Goal: Task Accomplishment & Management: Manage account settings

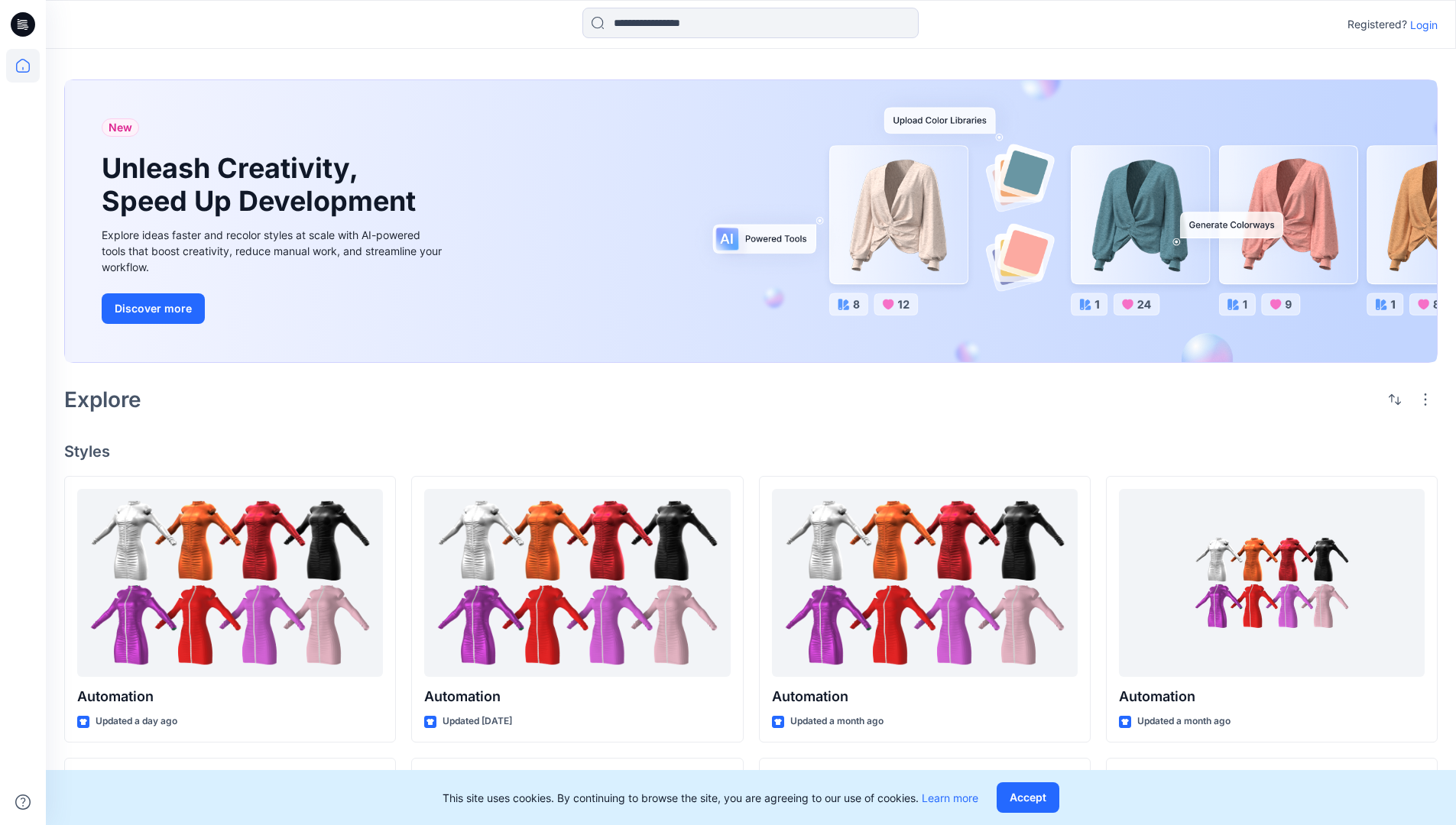
click at [1420, 25] on p "Login" at bounding box center [1424, 25] width 28 height 16
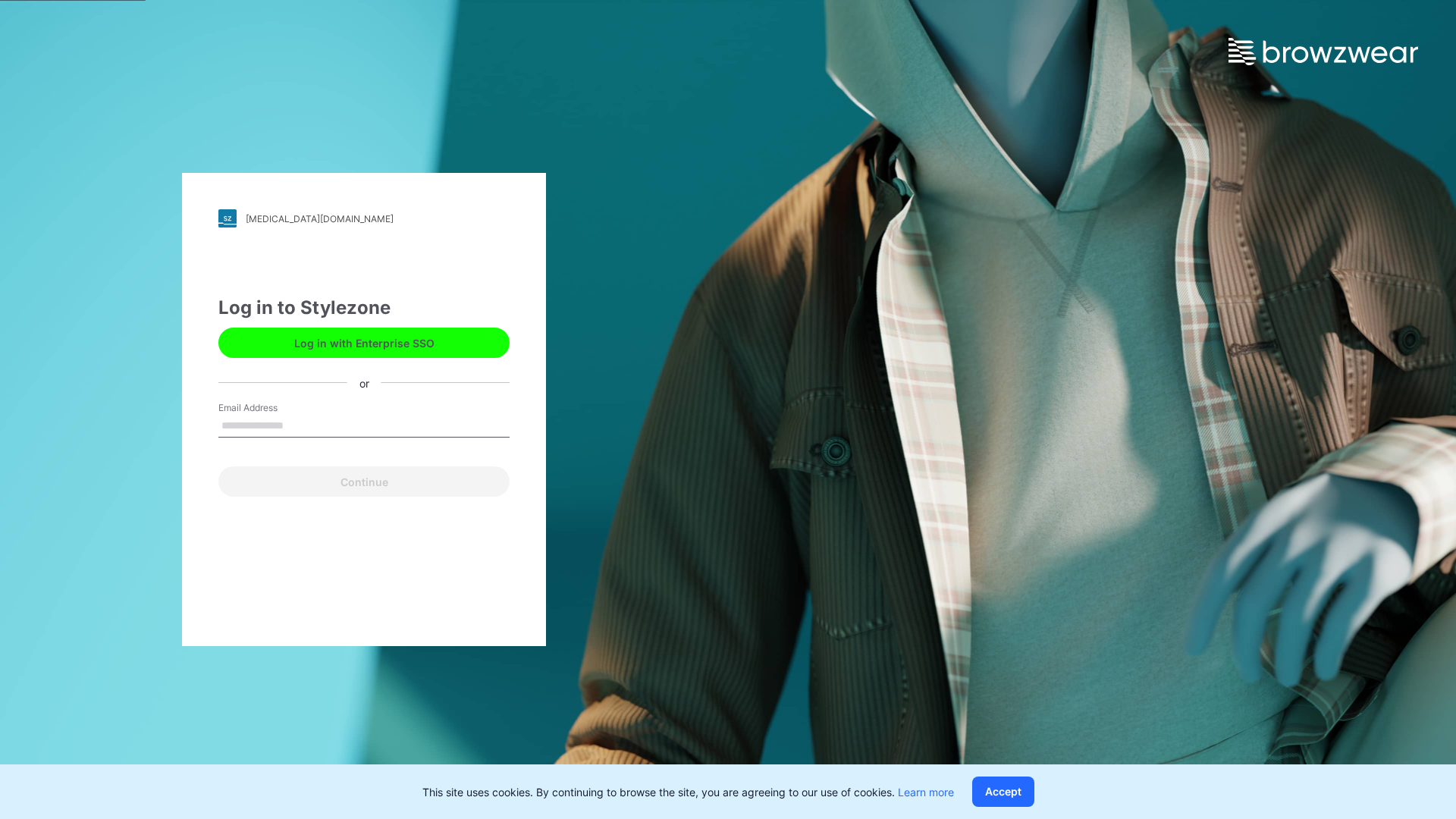
click at [299, 425] on input "Email Address" at bounding box center [364, 426] width 291 height 23
type input "**********"
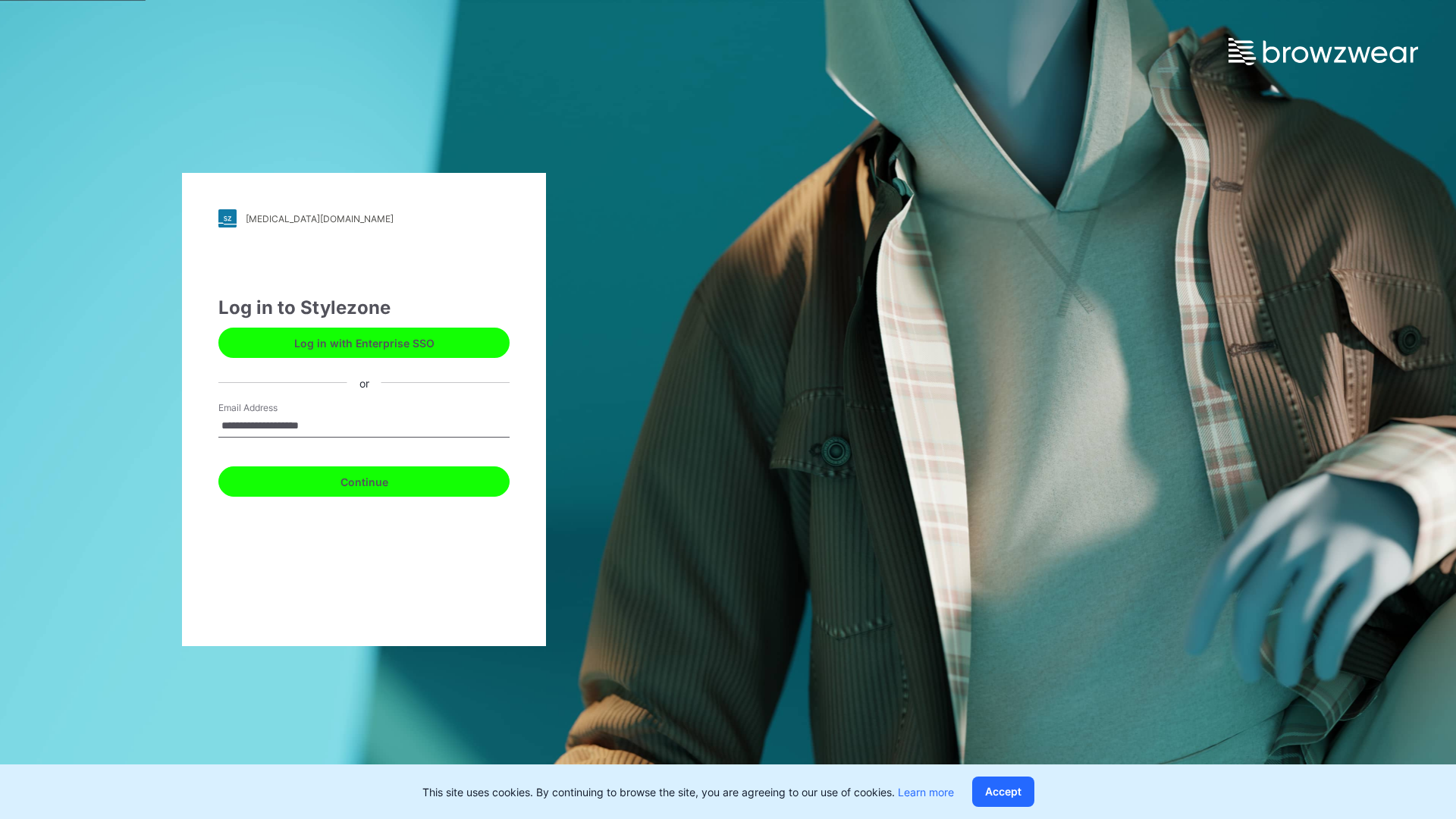
click at [380, 479] on button "Continue" at bounding box center [364, 481] width 291 height 30
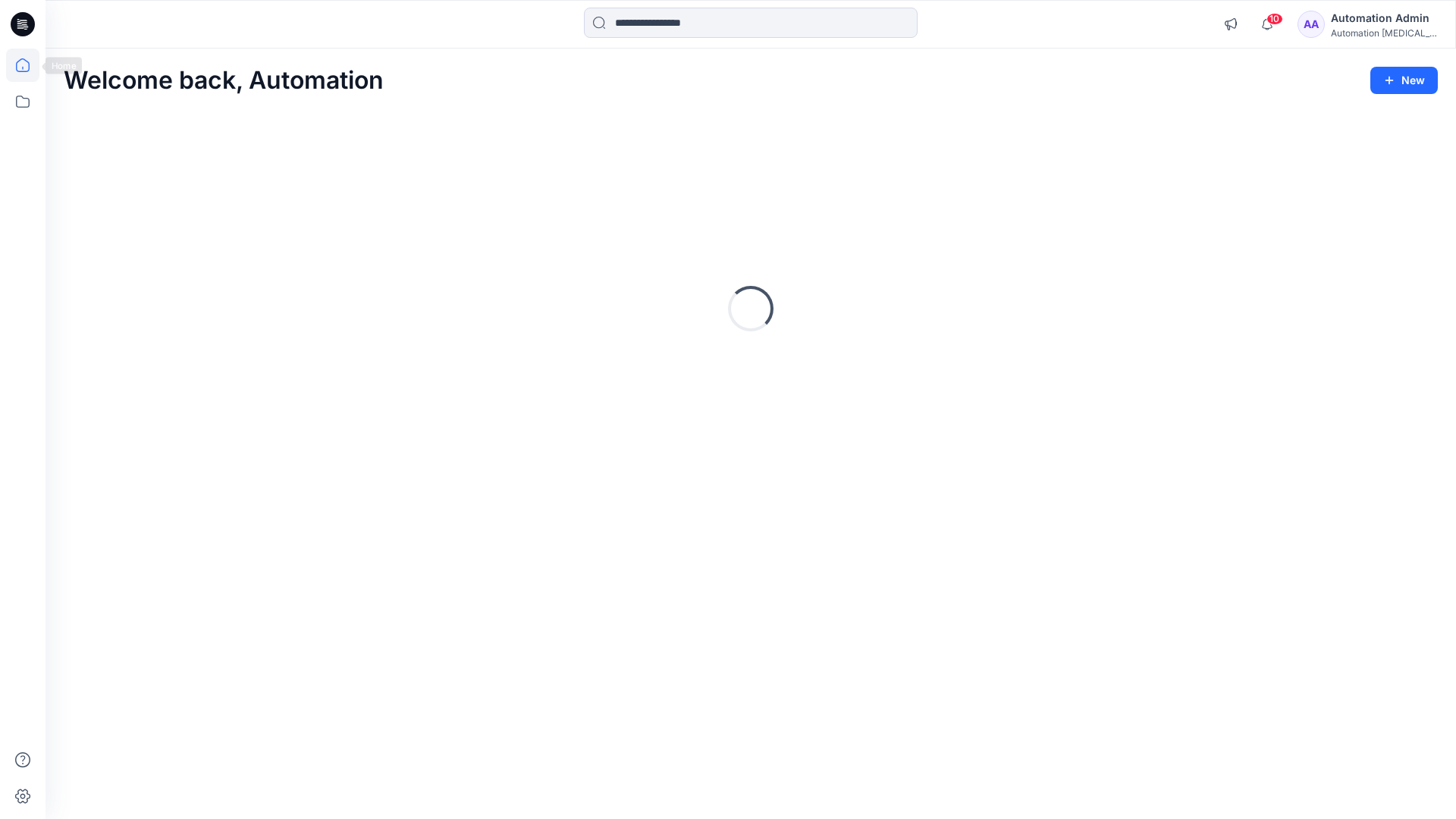
click at [28, 65] on icon at bounding box center [23, 65] width 14 height 14
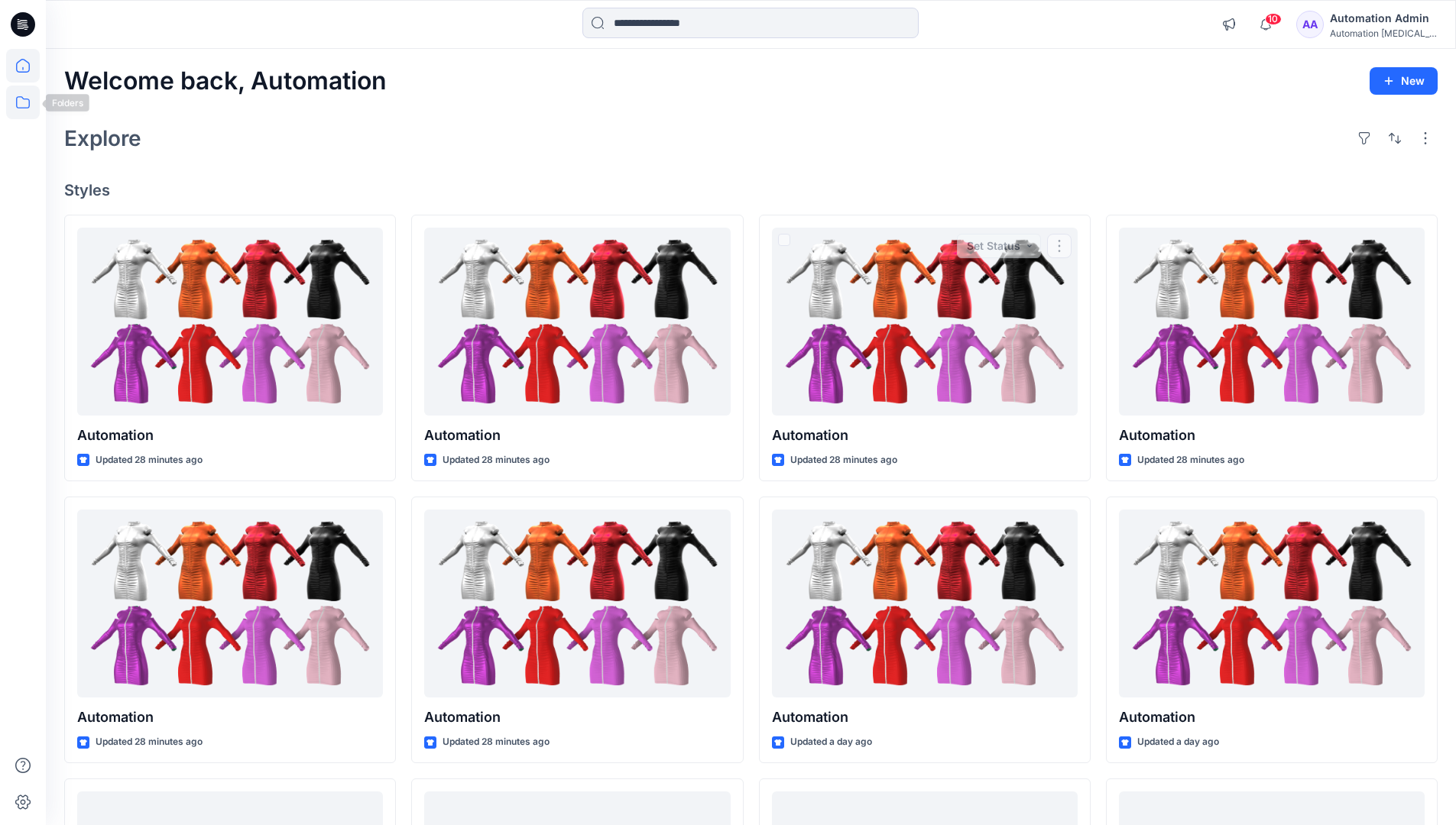
click at [25, 103] on icon at bounding box center [22, 102] width 34 height 34
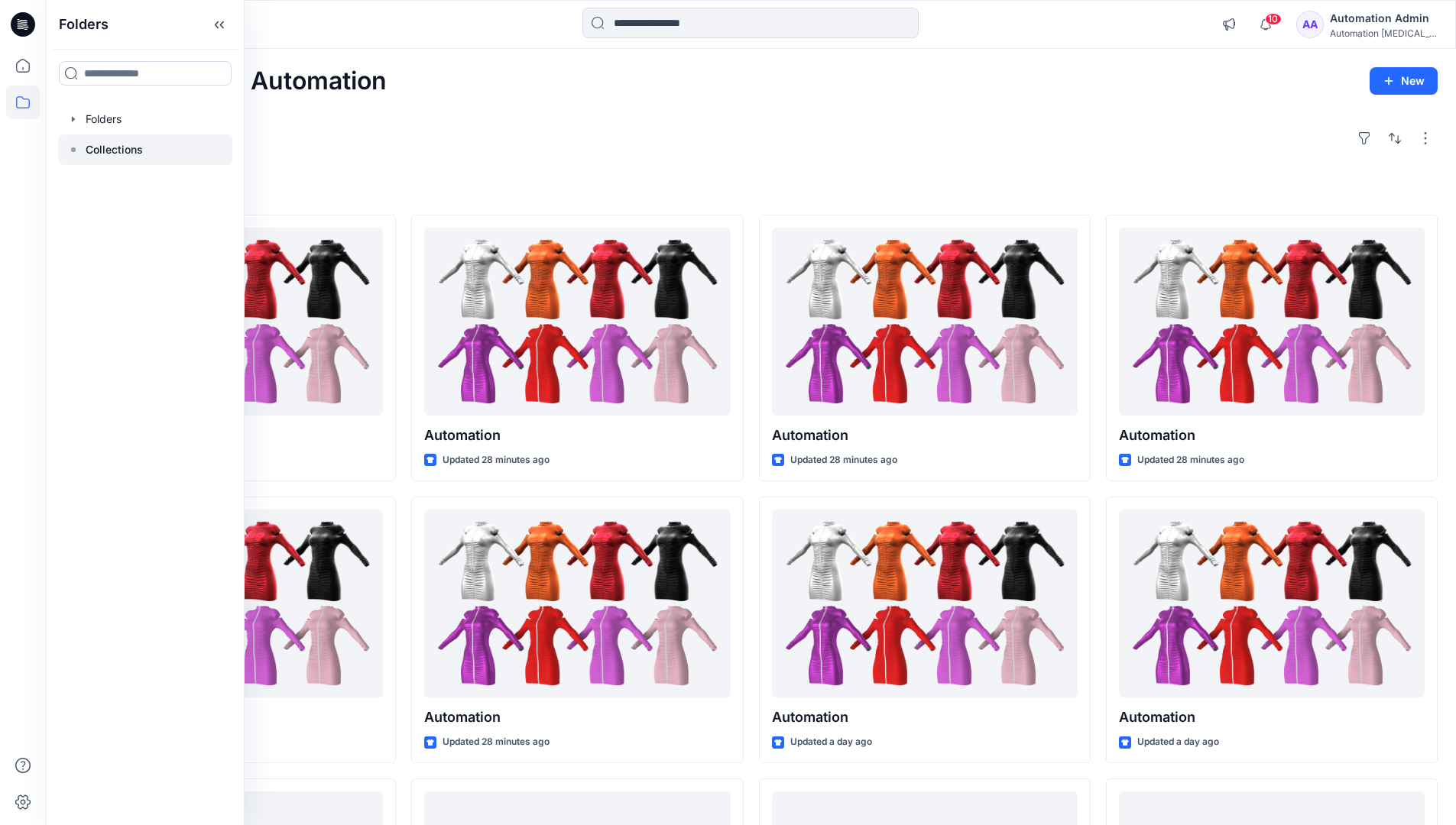
click at [114, 147] on p "Collections" at bounding box center [114, 150] width 57 height 18
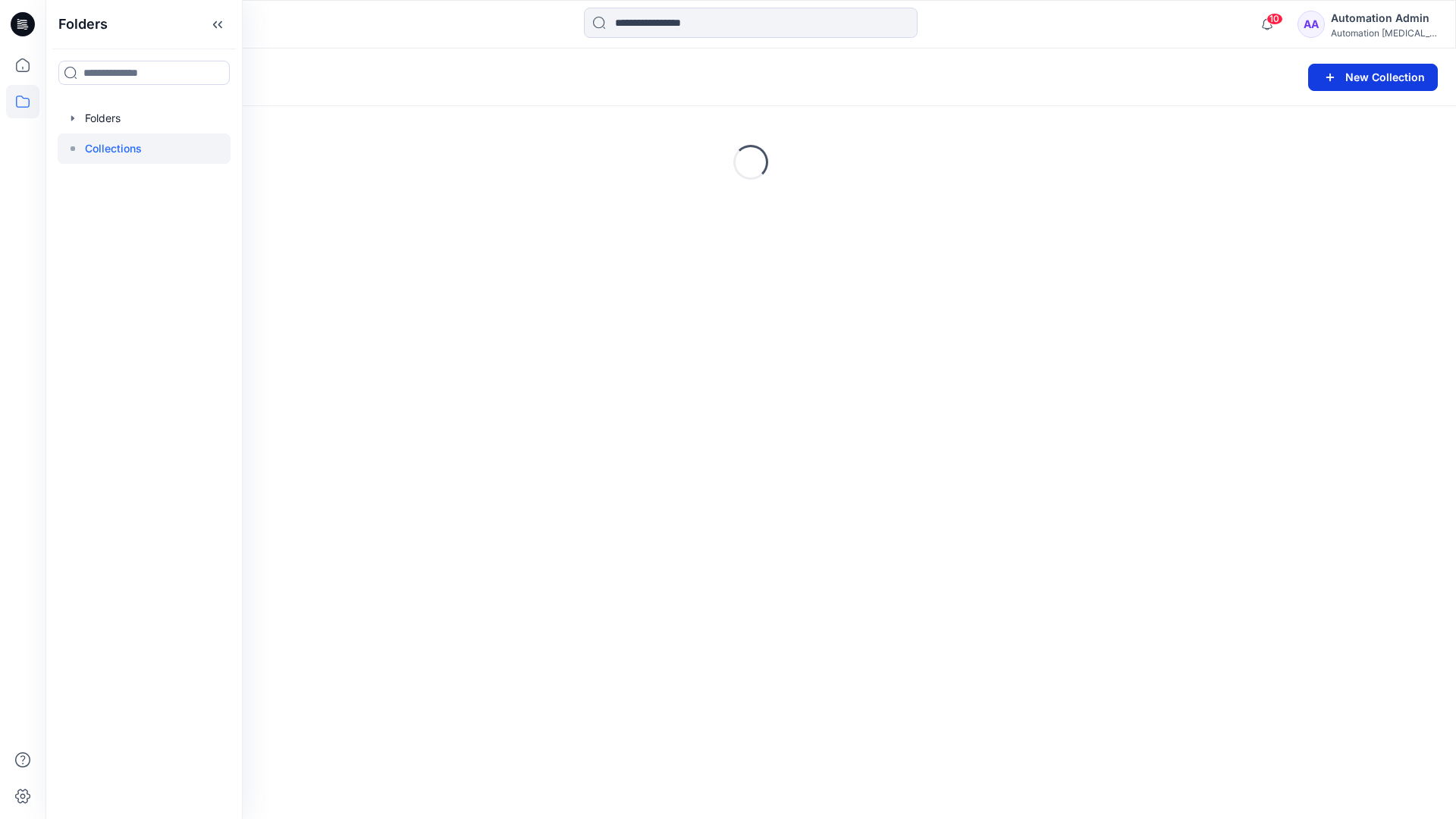
click at [1352, 78] on button "New Collection" at bounding box center [1372, 77] width 129 height 28
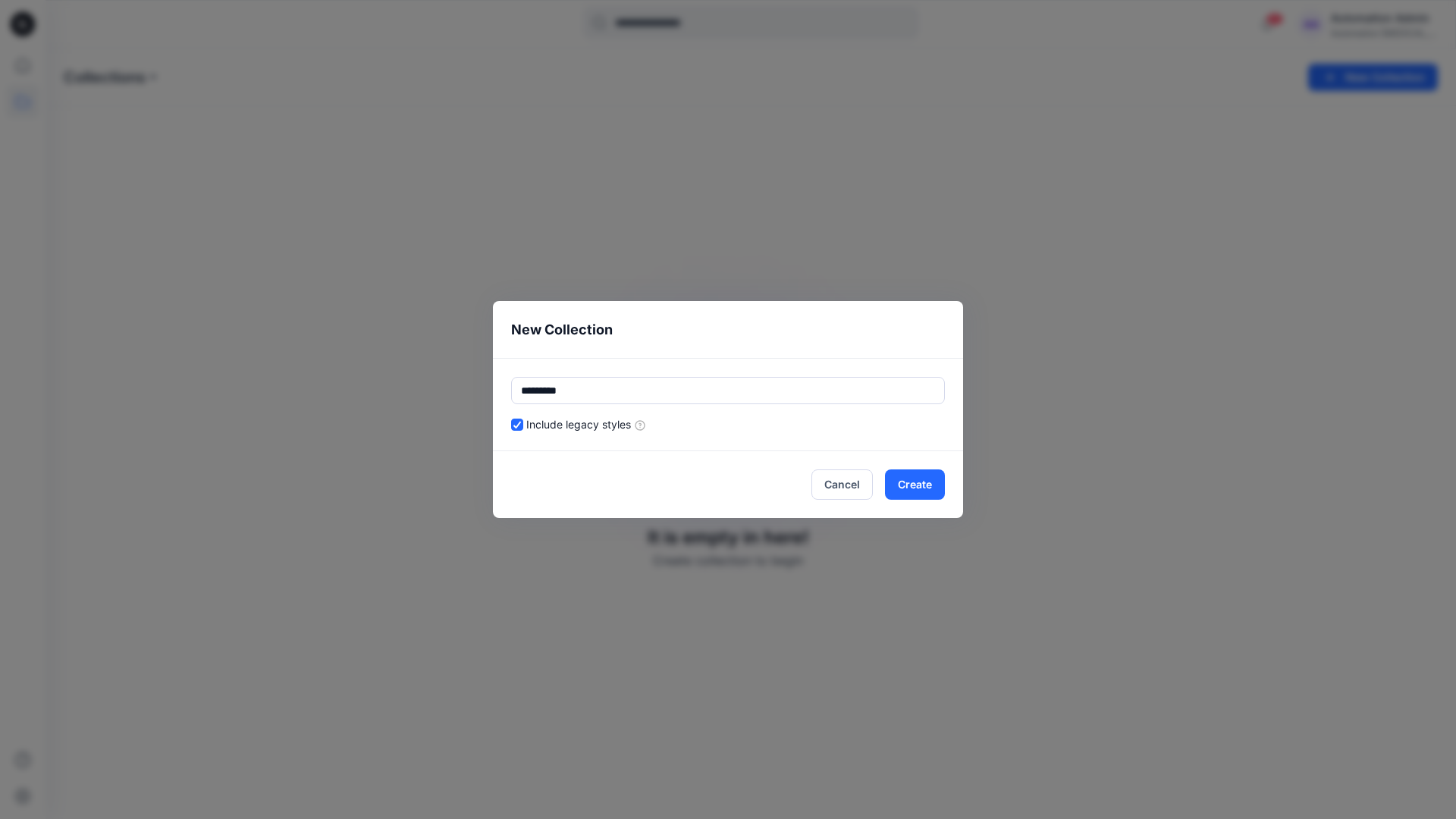
type input "*********"
click at [776, 421] on div "Include legacy styles" at bounding box center [728, 425] width 433 height 16
click at [846, 482] on button "Cancel" at bounding box center [842, 484] width 62 height 30
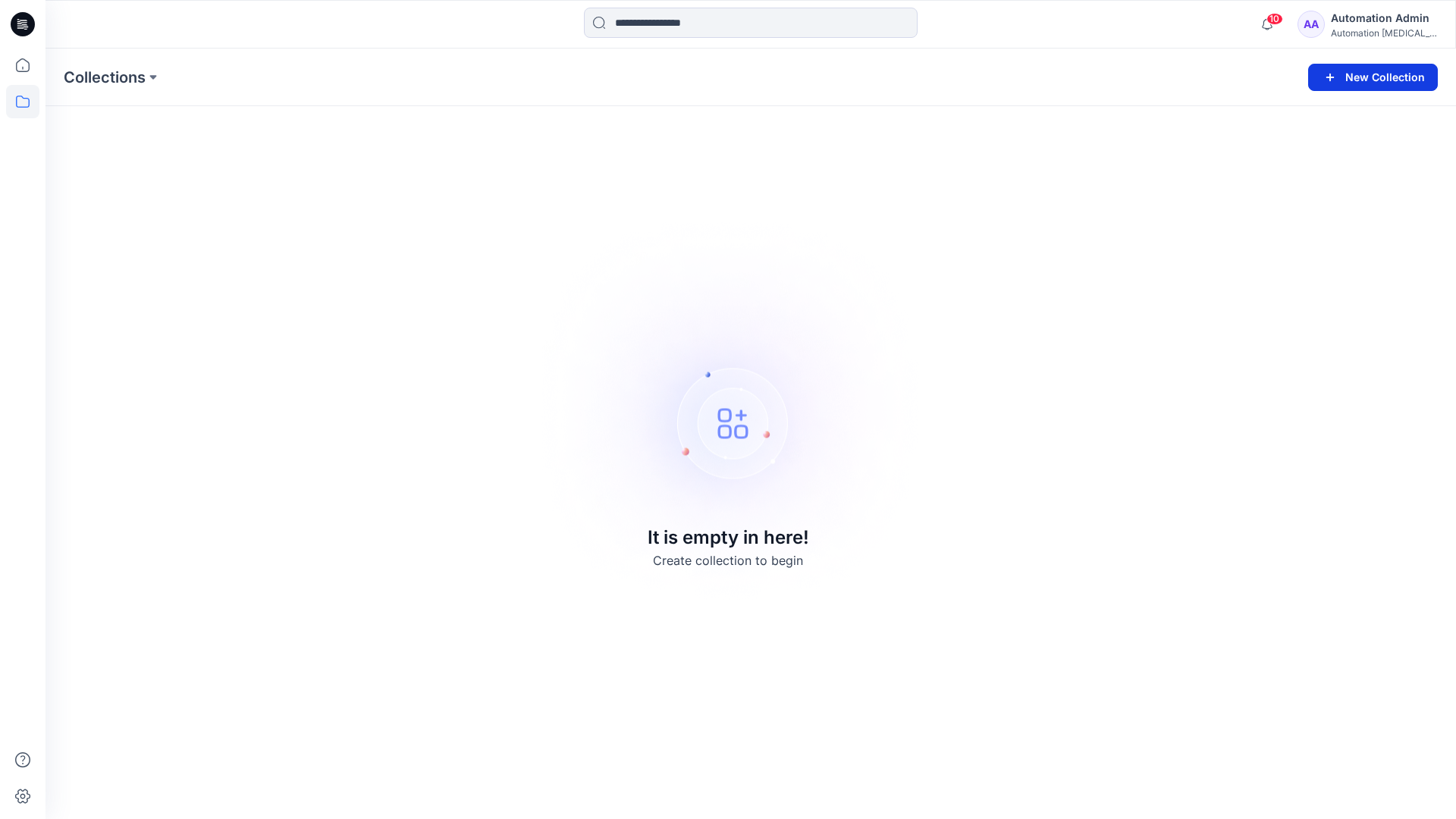
click at [1380, 76] on button "New Collection" at bounding box center [1372, 77] width 129 height 28
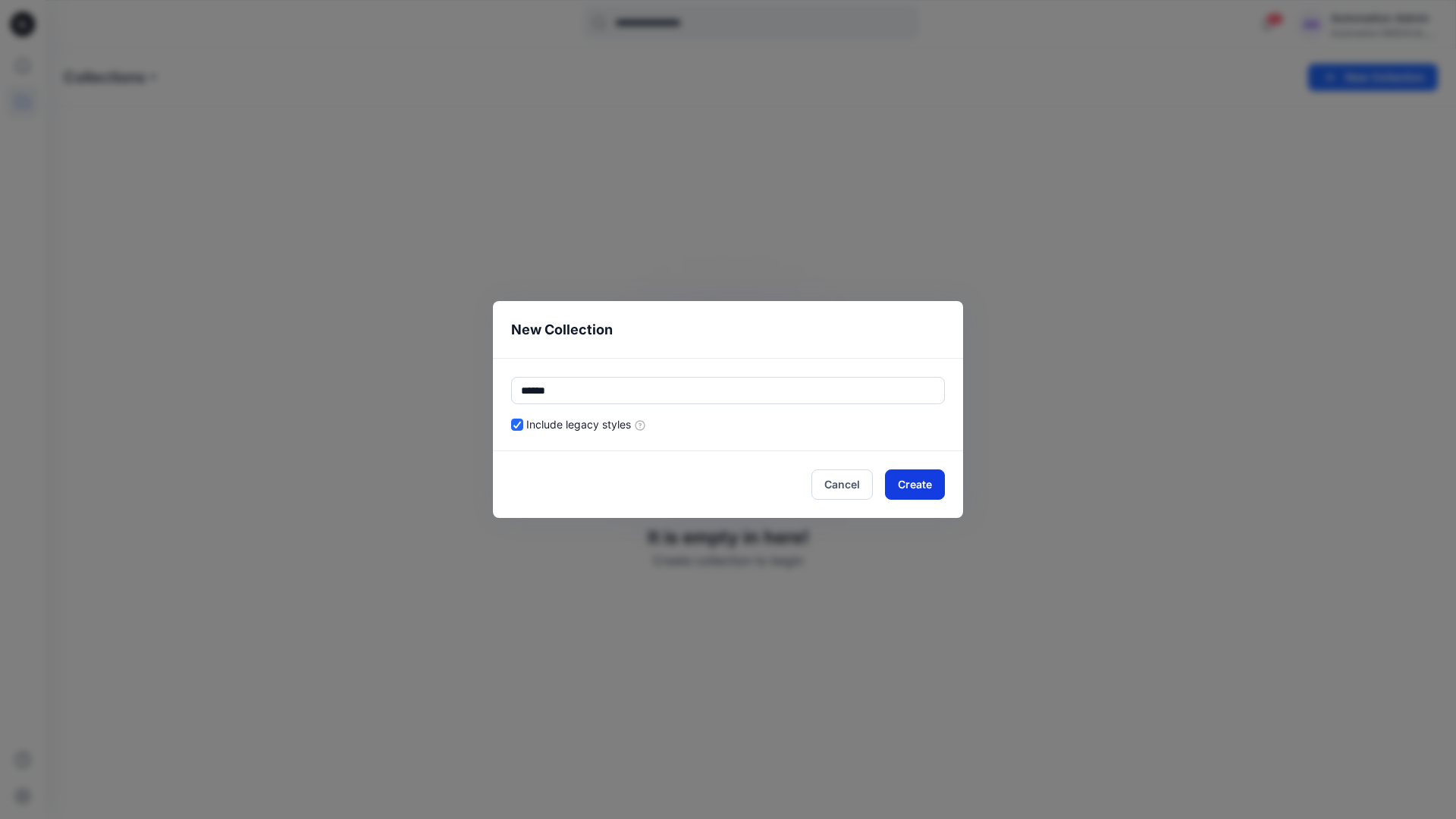
type input "******"
click at [930, 481] on button "Create" at bounding box center [915, 484] width 60 height 30
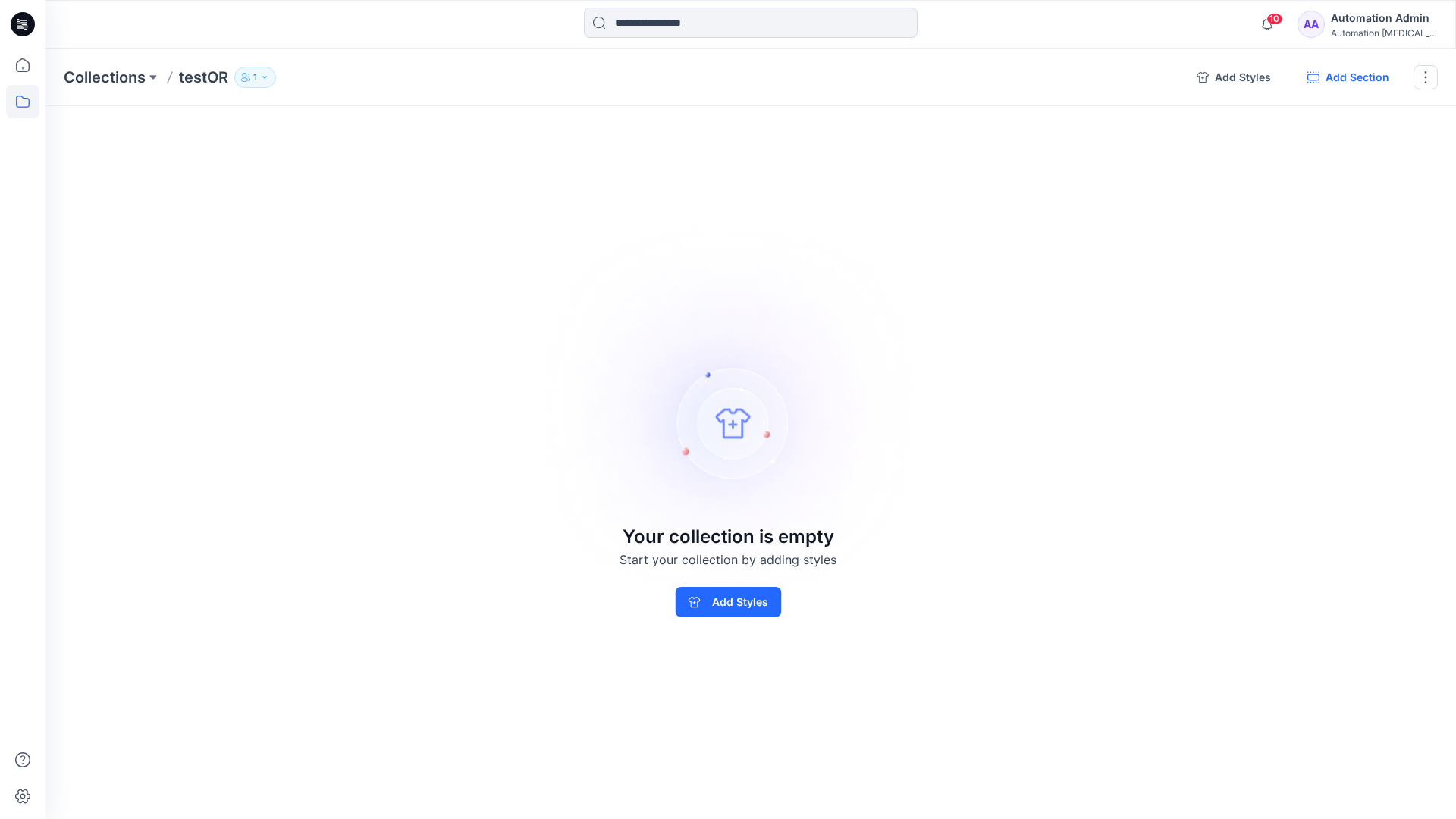
click at [1354, 78] on button "Add Section" at bounding box center [1348, 77] width 106 height 24
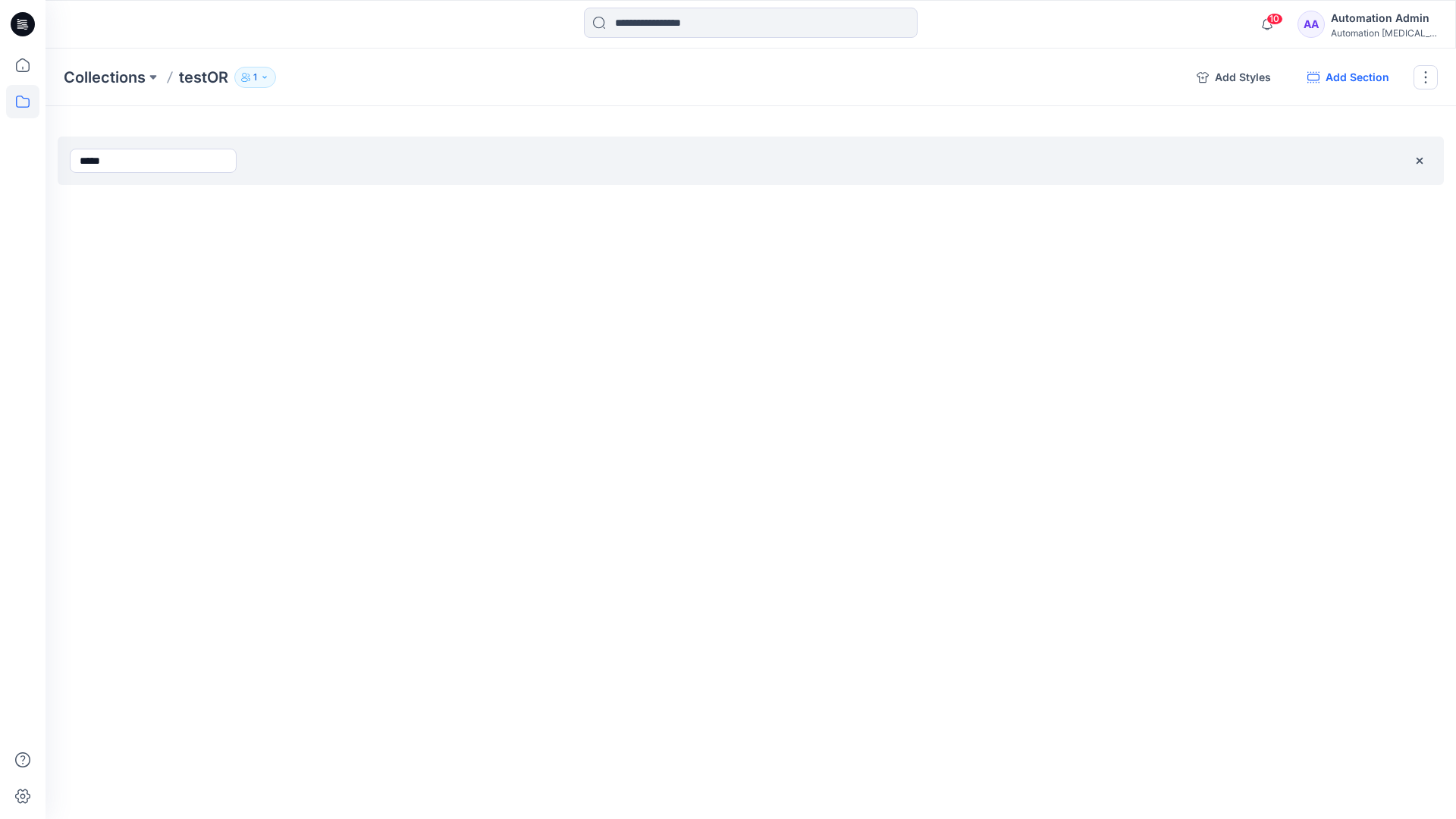
type input "*****"
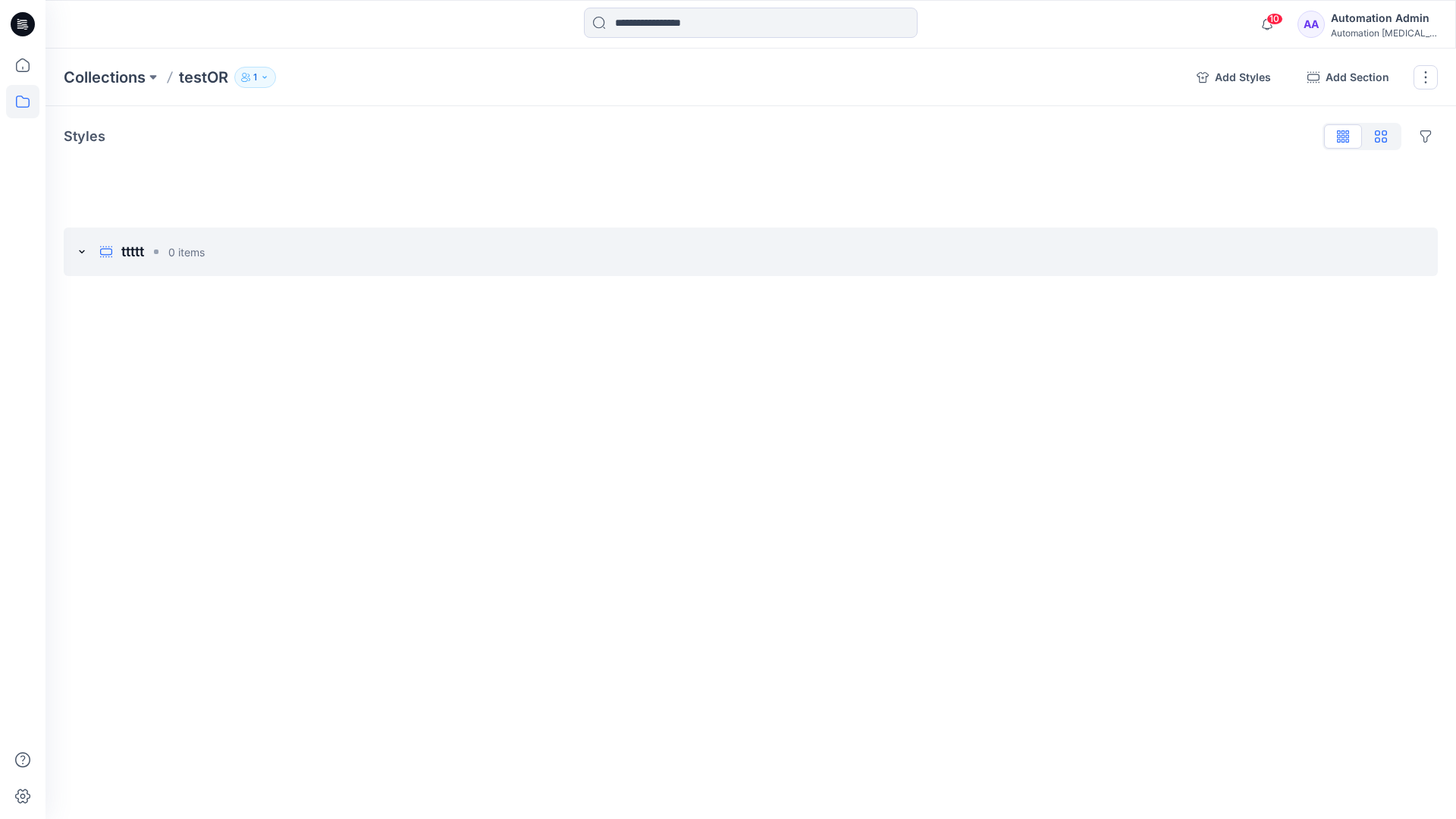
click at [1380, 138] on icon "button" at bounding box center [1380, 136] width 12 height 12
click at [1343, 138] on icon "button" at bounding box center [1343, 133] width 4 height 7
click at [1423, 78] on button "button" at bounding box center [1425, 77] width 24 height 24
click at [1345, 138] on button "Clone Collection" at bounding box center [1353, 146] width 163 height 28
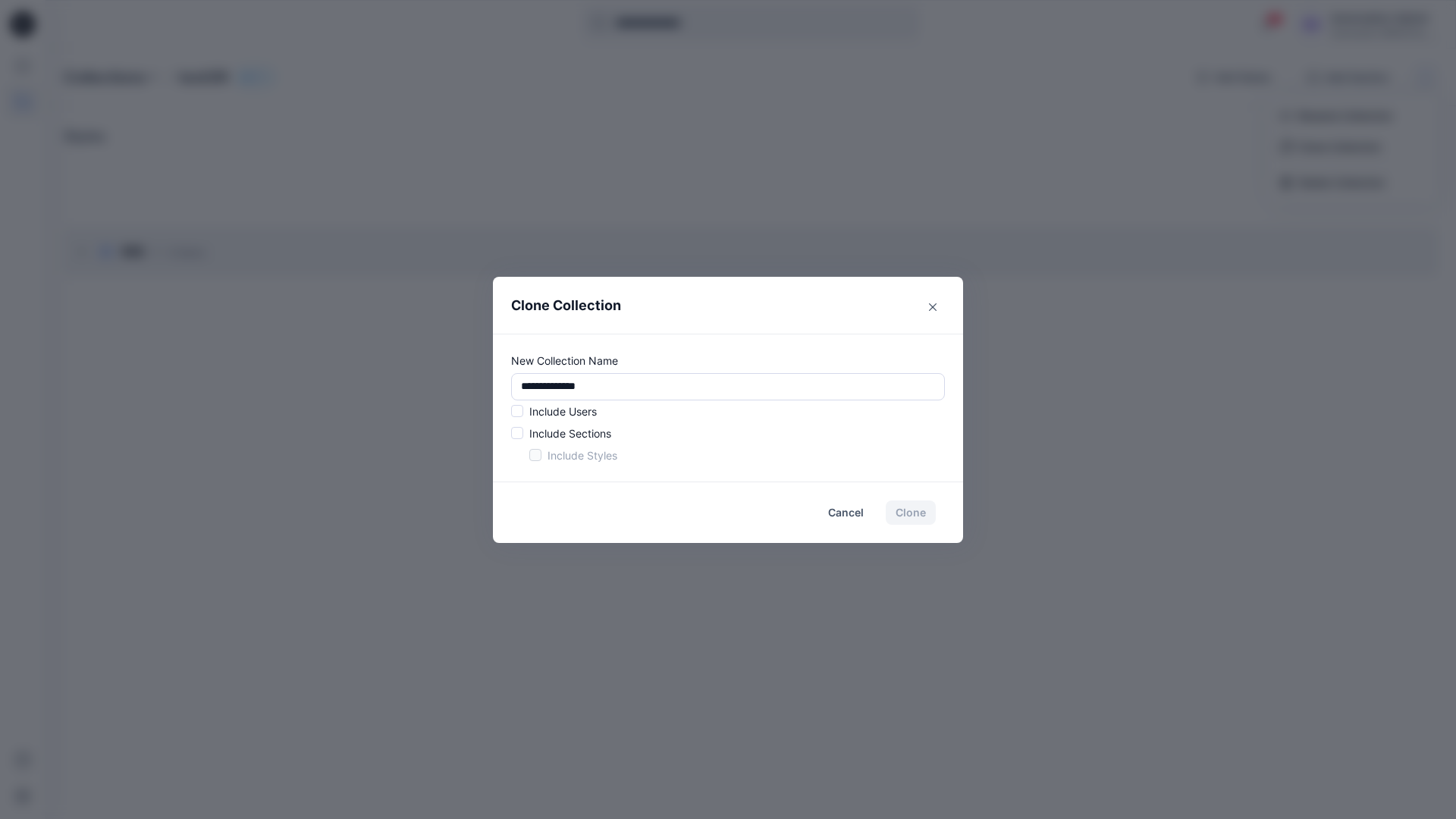
click at [561, 407] on p "Include Users" at bounding box center [563, 412] width 67 height 16
click at [520, 414] on span at bounding box center [517, 411] width 12 height 12
click at [520, 433] on span at bounding box center [517, 433] width 12 height 12
click at [533, 456] on span at bounding box center [535, 455] width 12 height 12
click at [915, 516] on button "Clone" at bounding box center [911, 513] width 50 height 24
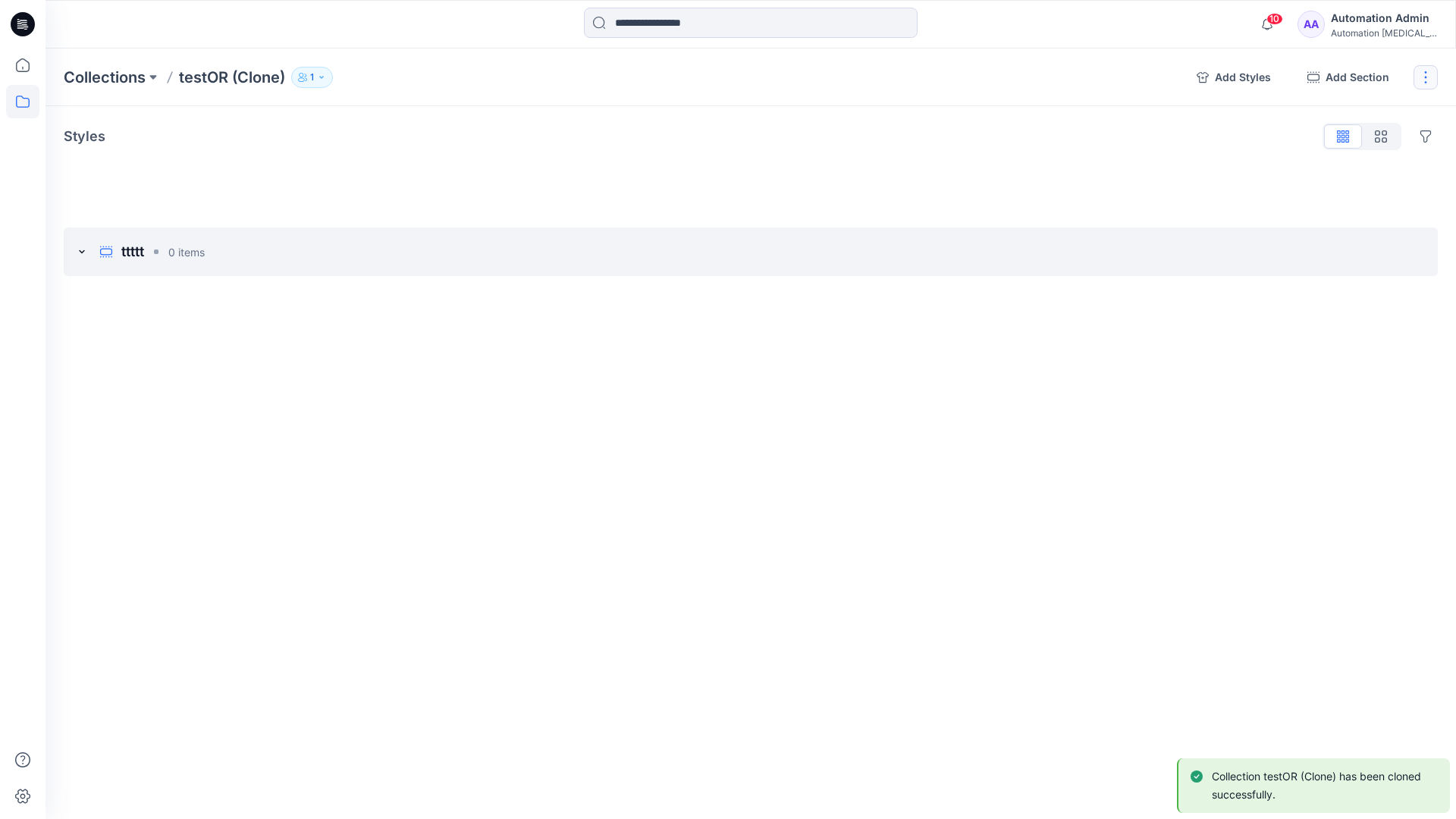
click at [1430, 76] on button "button" at bounding box center [1425, 77] width 24 height 24
click at [1354, 184] on button "Delete Collection" at bounding box center [1352, 182] width 163 height 28
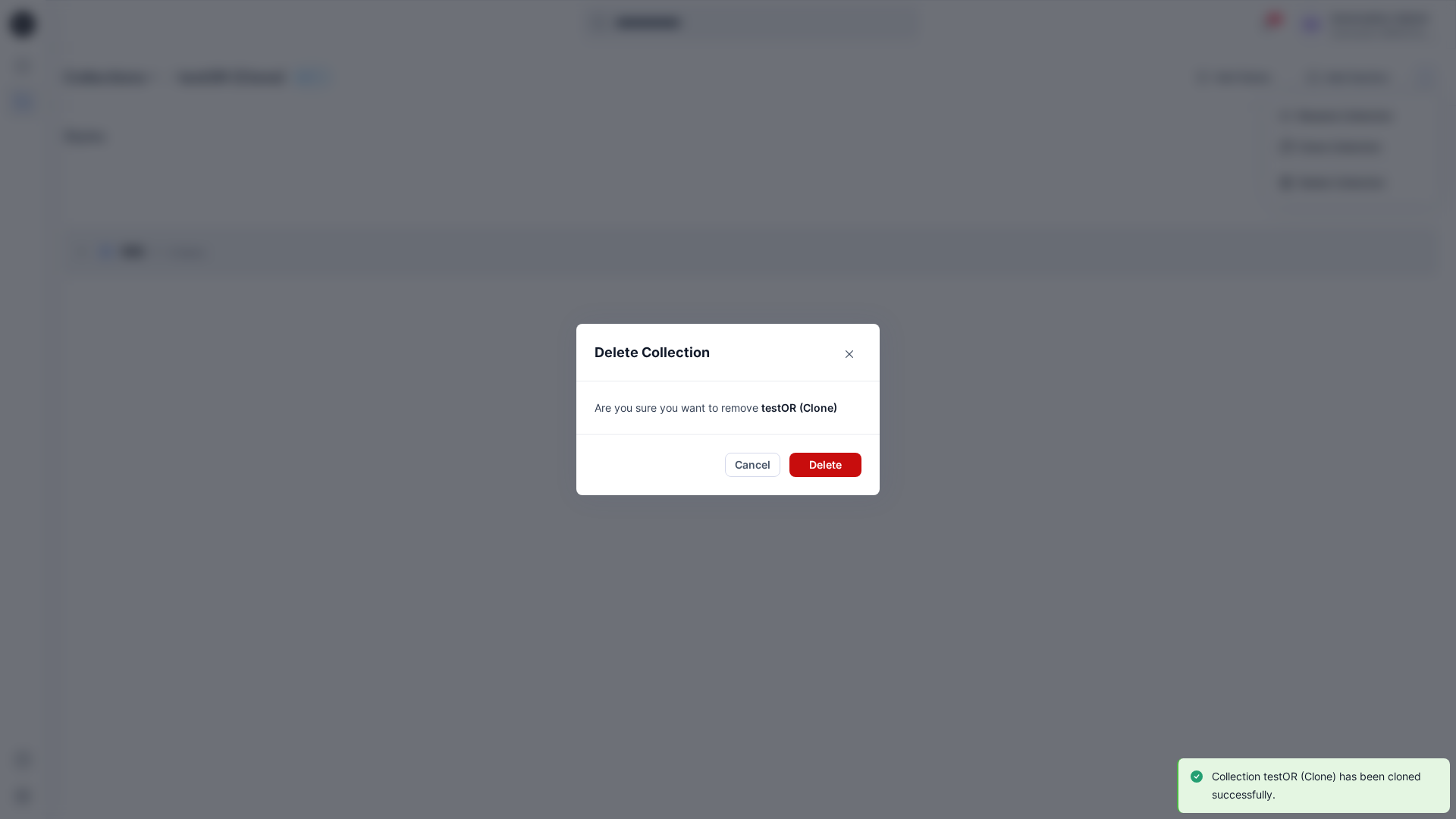
click at [815, 461] on button "Delete" at bounding box center [825, 465] width 72 height 24
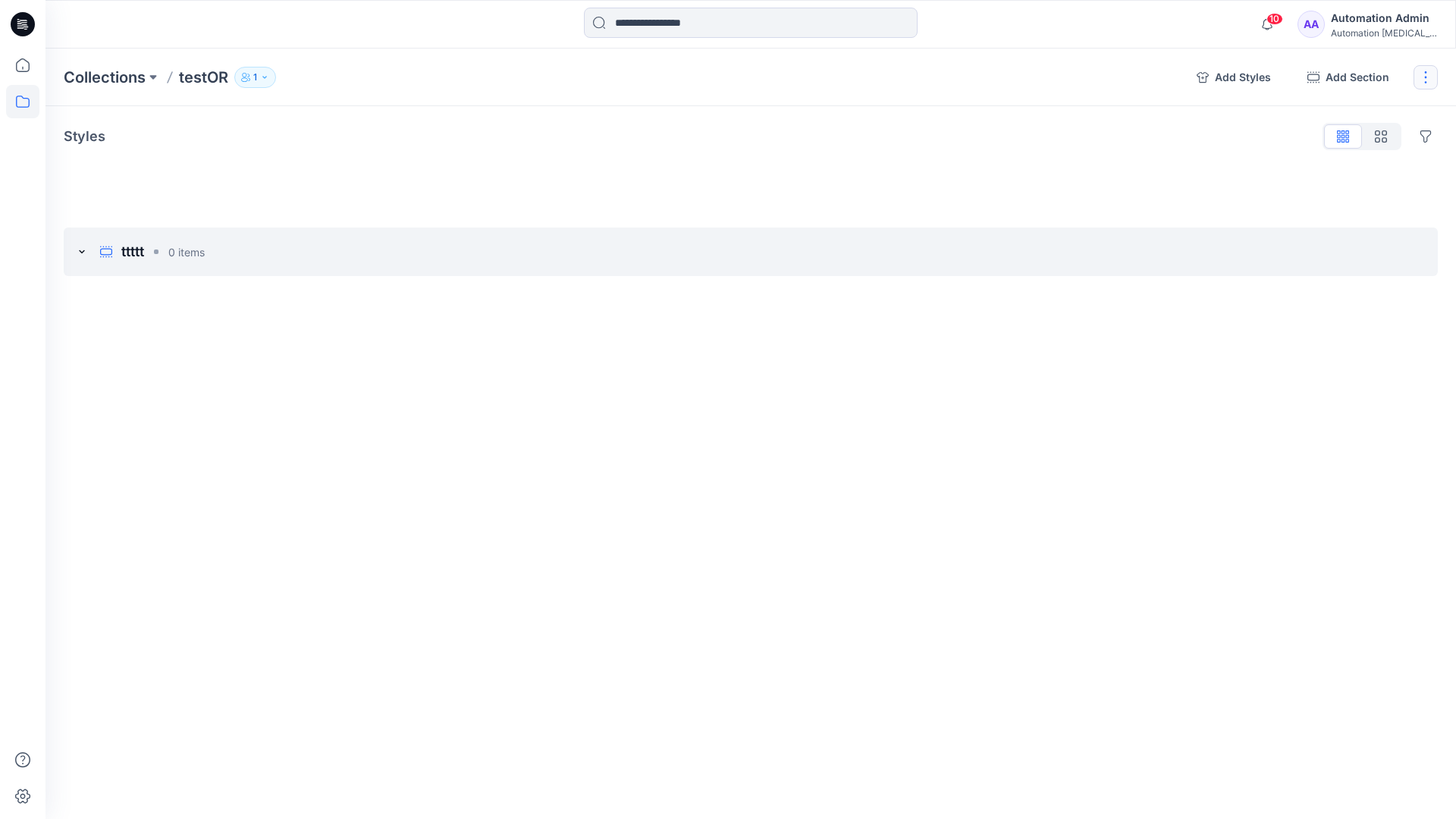
click at [1423, 76] on button "button" at bounding box center [1425, 77] width 24 height 24
click at [1322, 187] on button "Delete Collection" at bounding box center [1352, 182] width 163 height 28
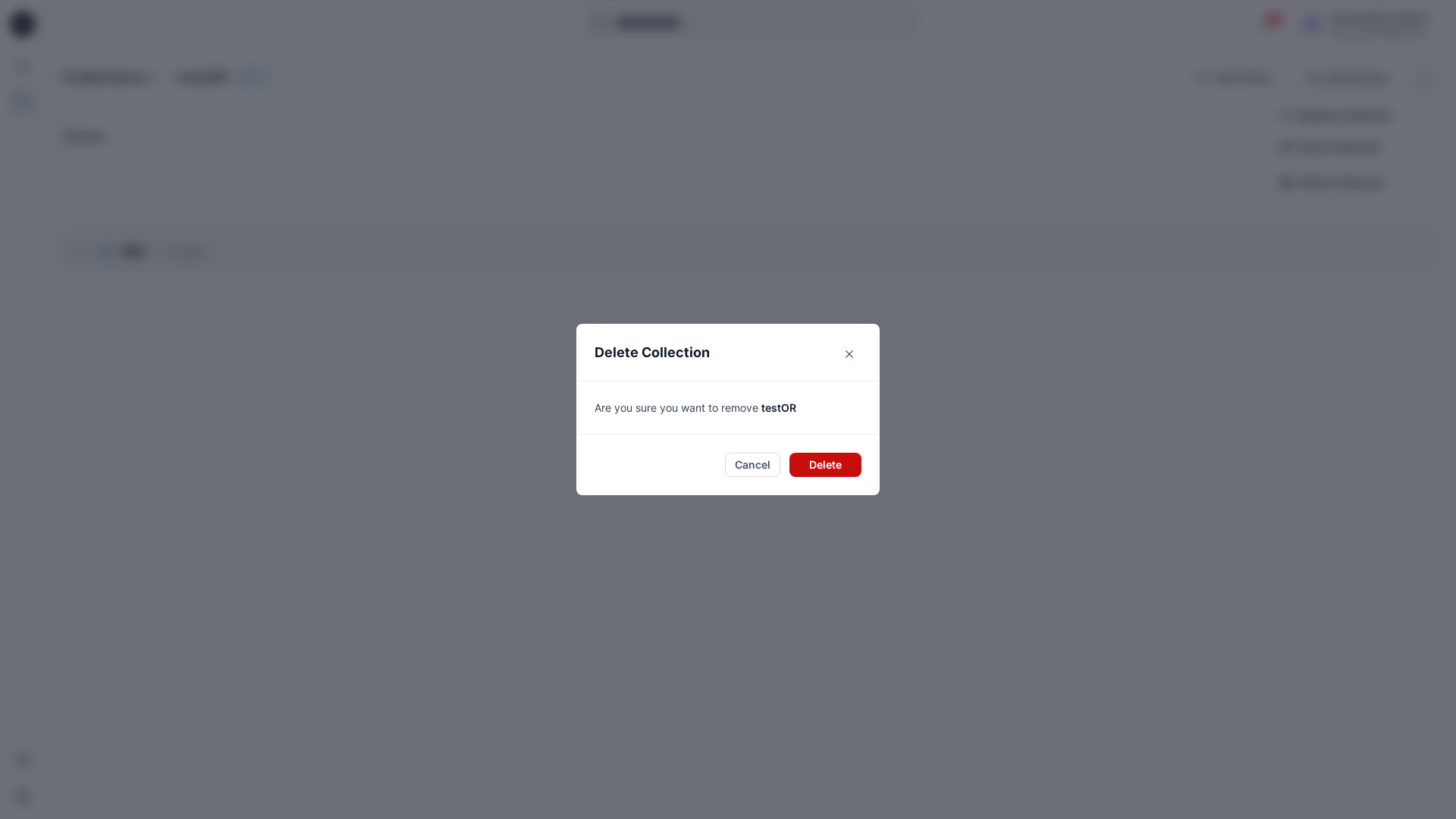
click at [830, 468] on button "Delete" at bounding box center [825, 465] width 72 height 24
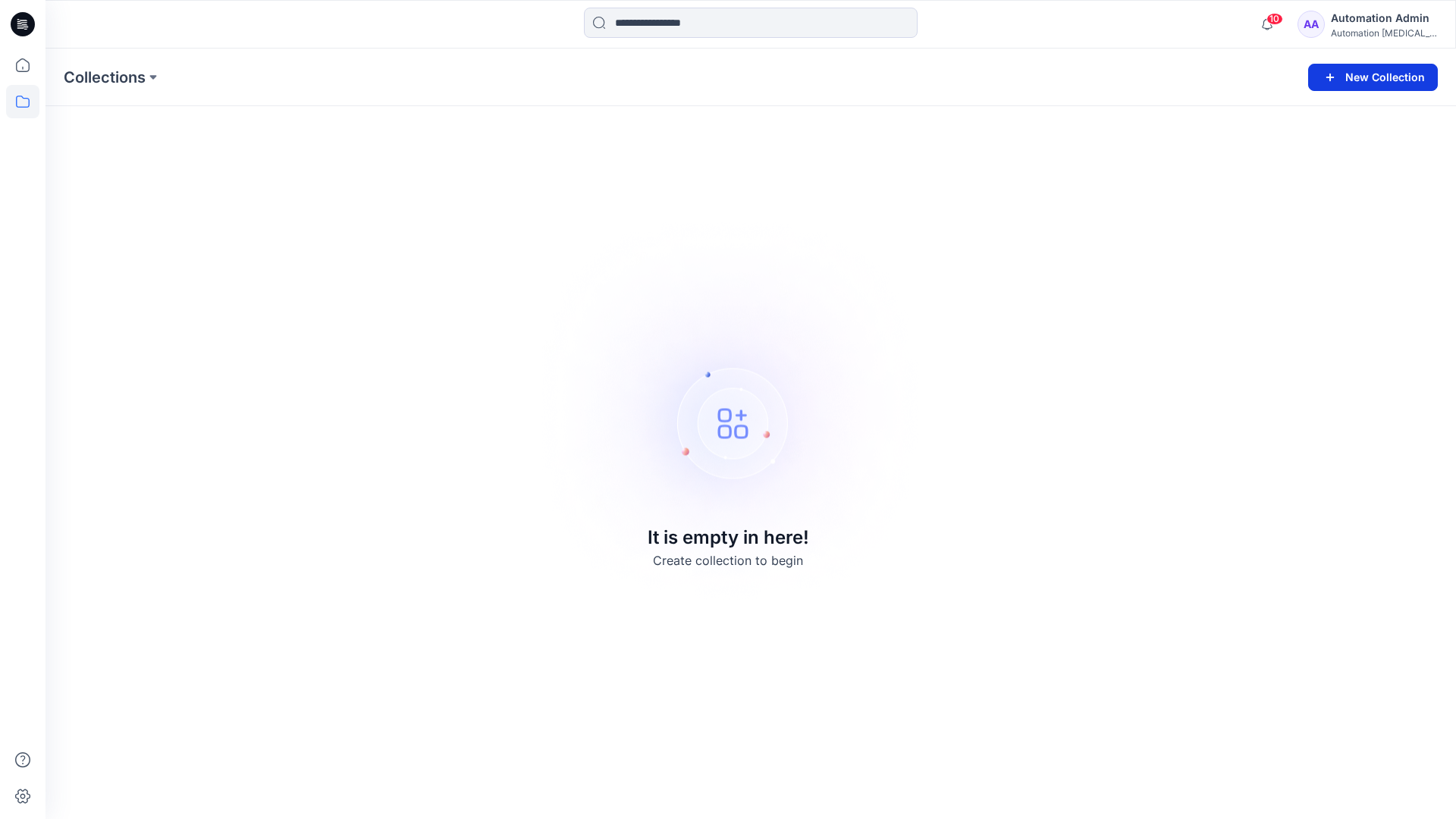
click at [1386, 81] on button "New Collection" at bounding box center [1372, 77] width 129 height 28
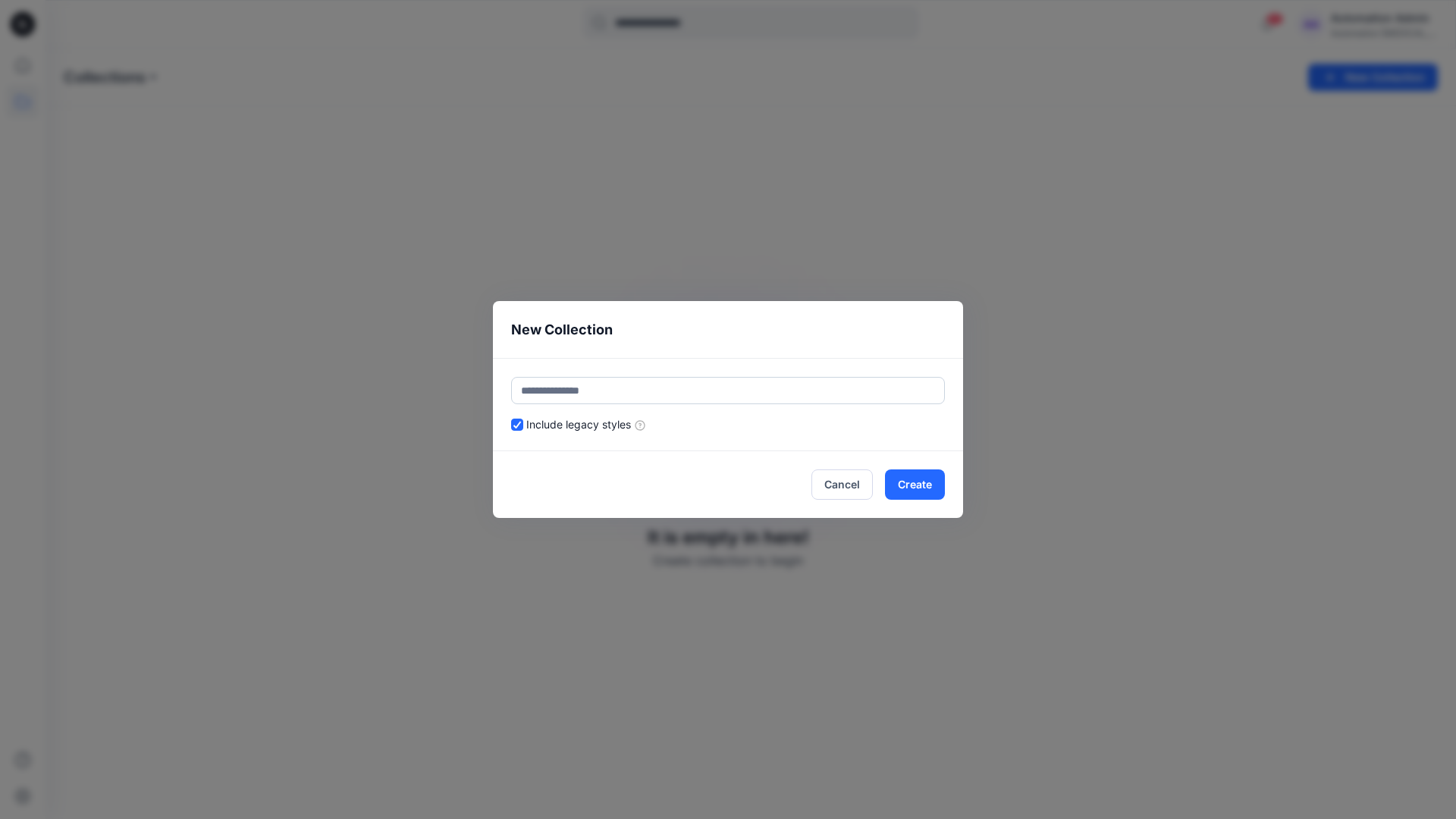
click at [679, 390] on input "text" at bounding box center [728, 391] width 433 height 28
type input "******"
click at [806, 339] on header "New Collection" at bounding box center [728, 329] width 470 height 57
click at [930, 490] on button "Create" at bounding box center [915, 484] width 60 height 30
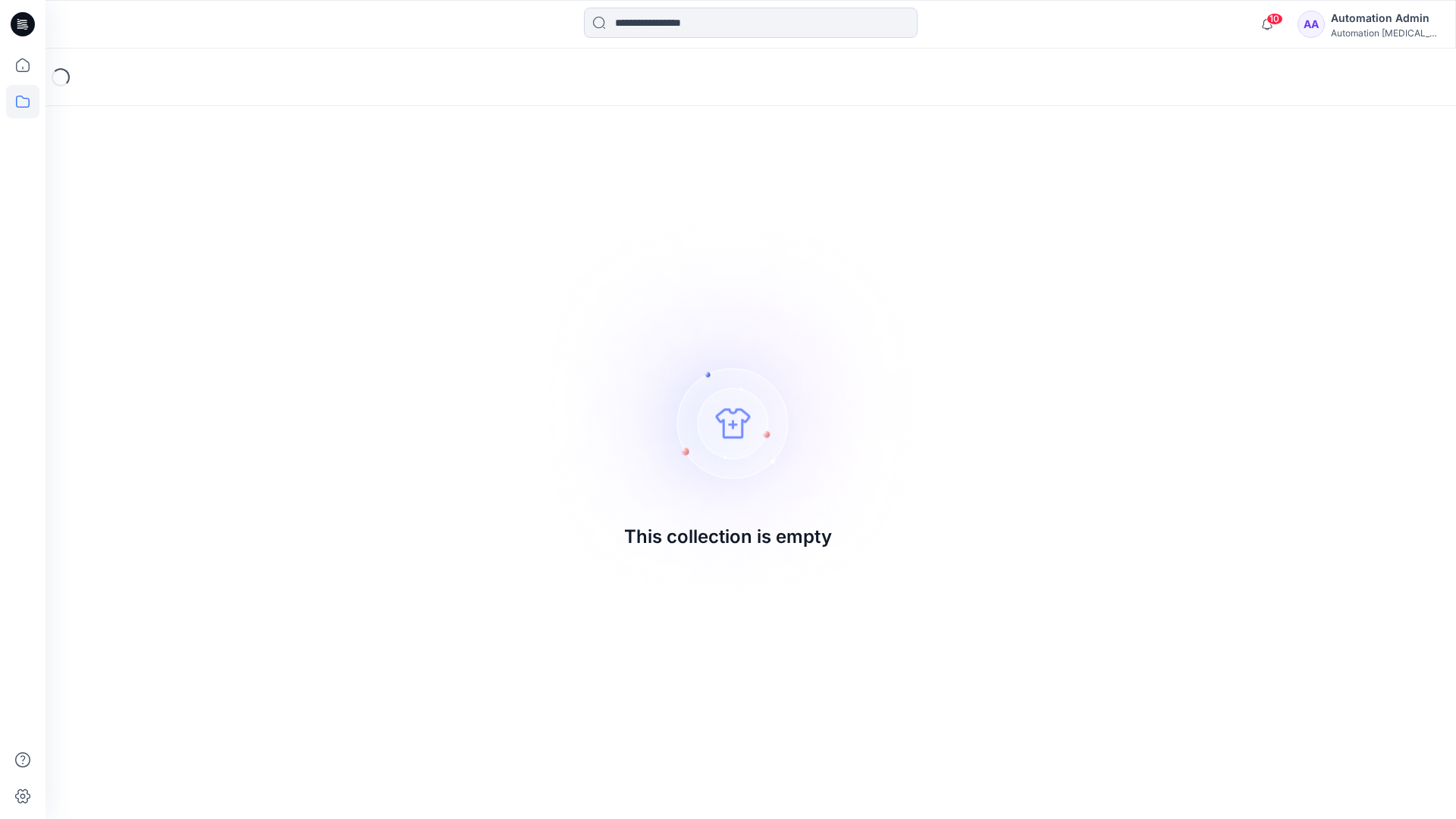
drag, startPoint x: 930, startPoint y: 490, endPoint x: 641, endPoint y: 414, distance: 298.8
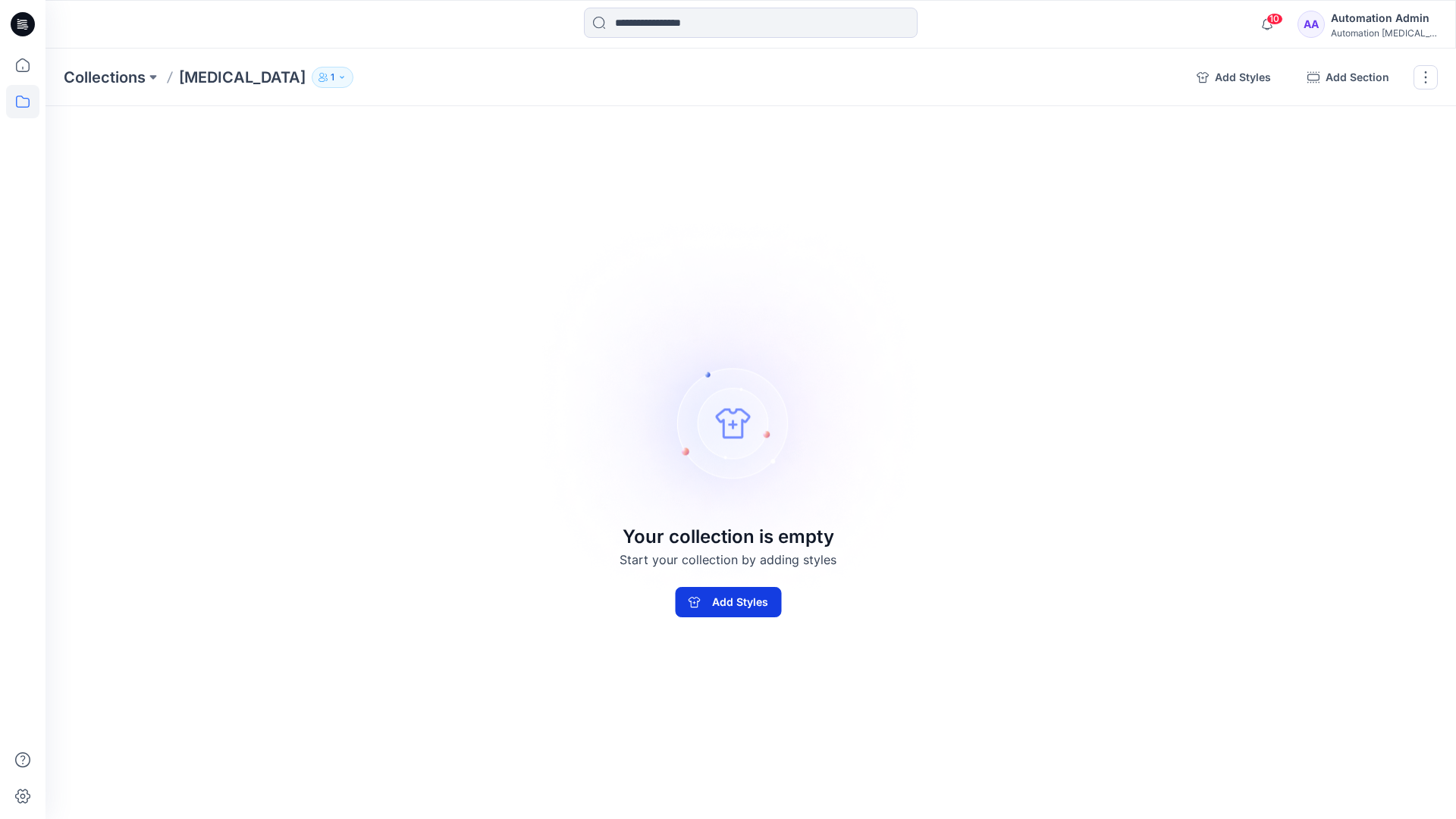
click at [698, 611] on button "Add Styles" at bounding box center [728, 602] width 106 height 30
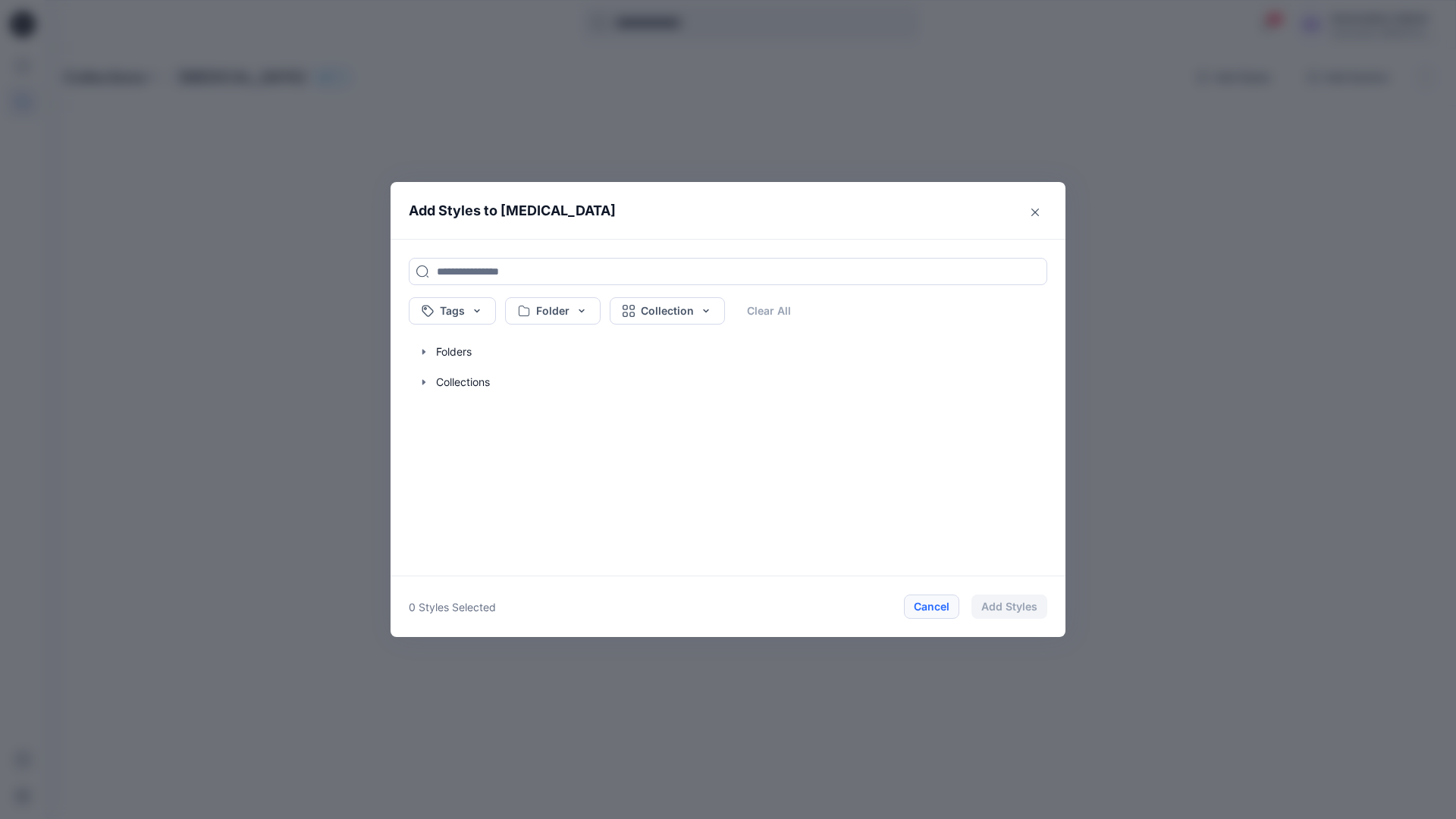
click at [930, 608] on button "Cancel" at bounding box center [932, 607] width 55 height 24
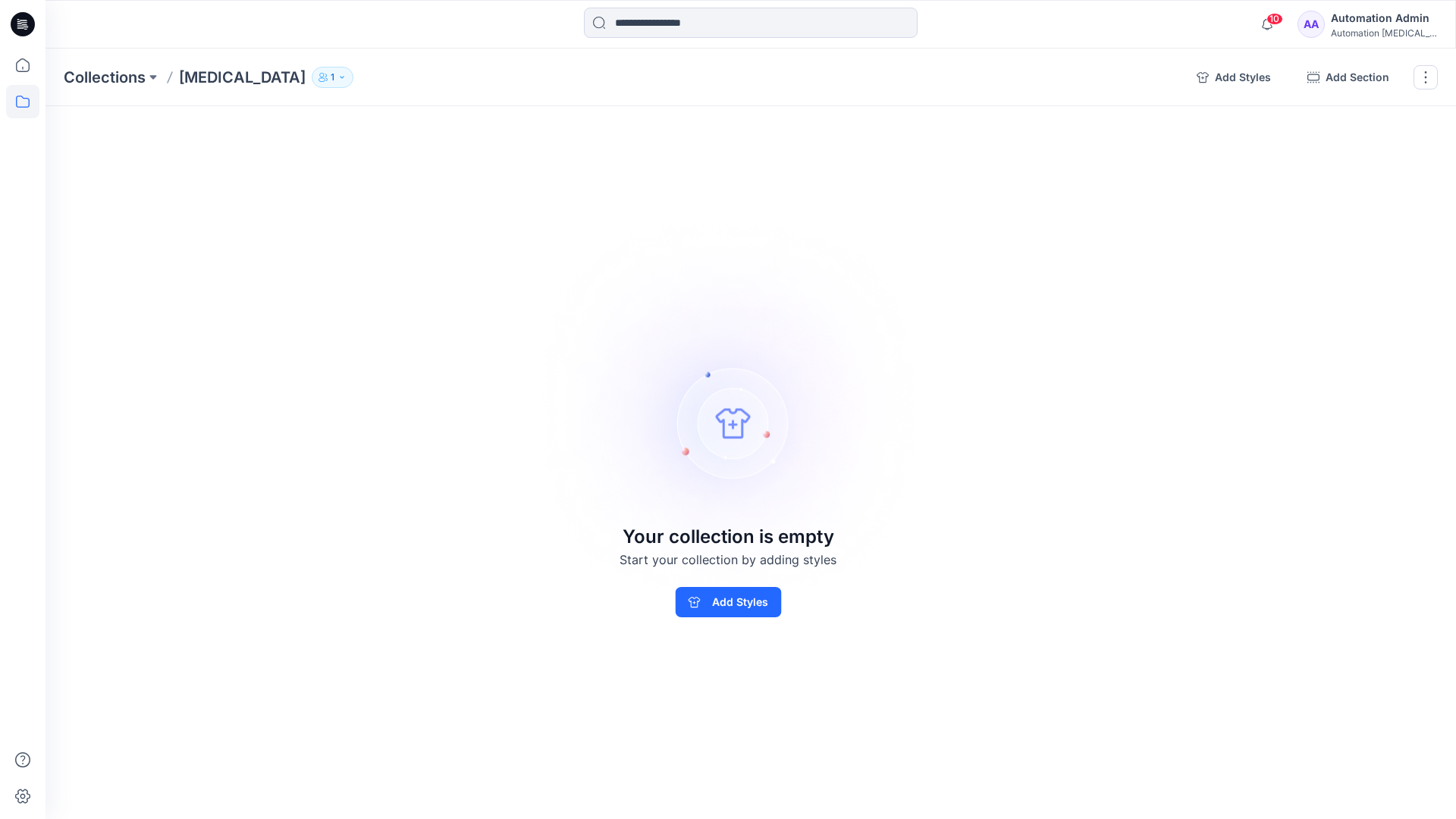
click at [1406, 17] on div "Automation Admin" at bounding box center [1384, 18] width 106 height 18
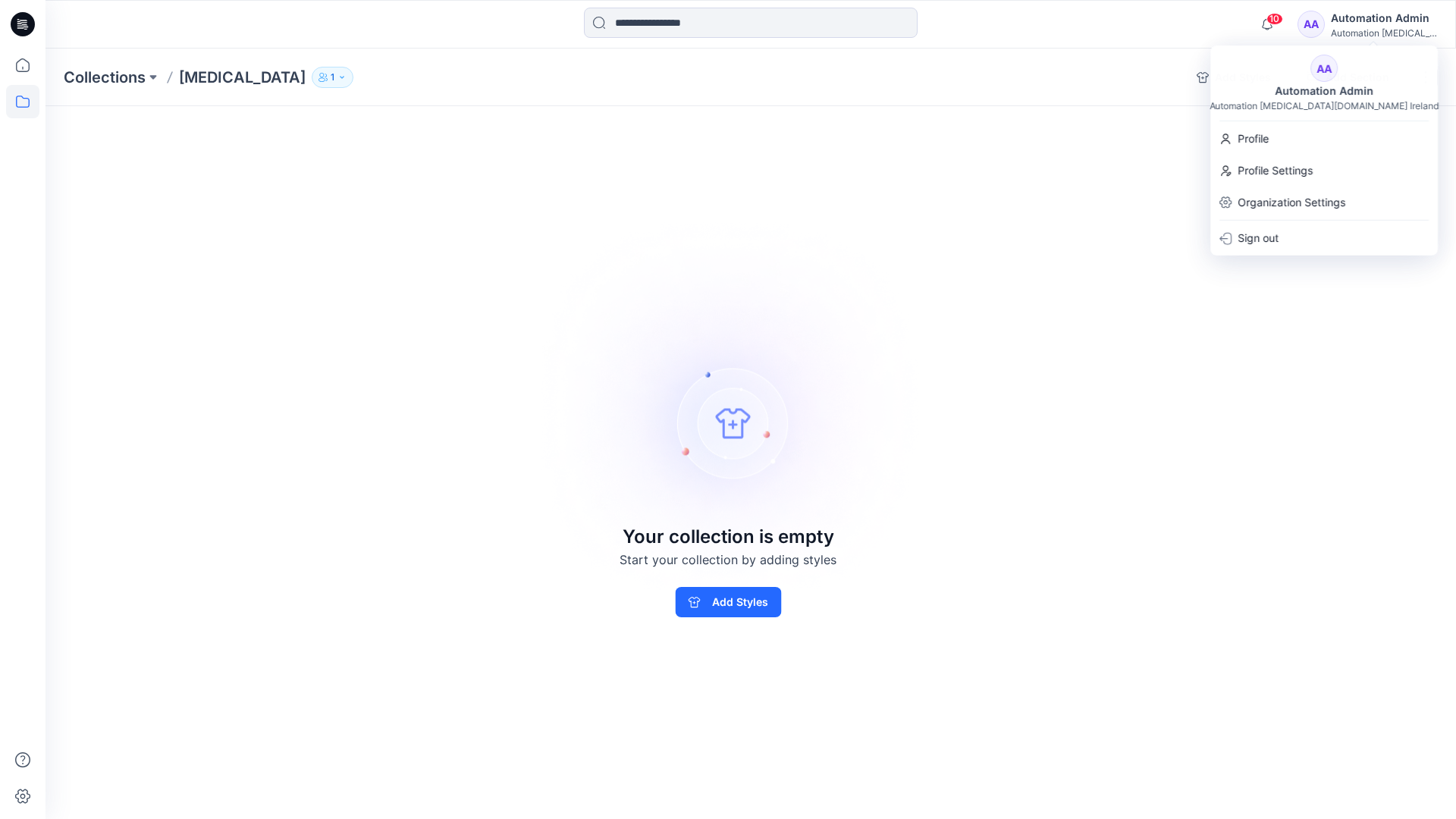
click at [1073, 151] on div "Collections Testim 1 Add Styles Add Section Rename Collection Clone Collection …" at bounding box center [750, 434] width 1410 height 771
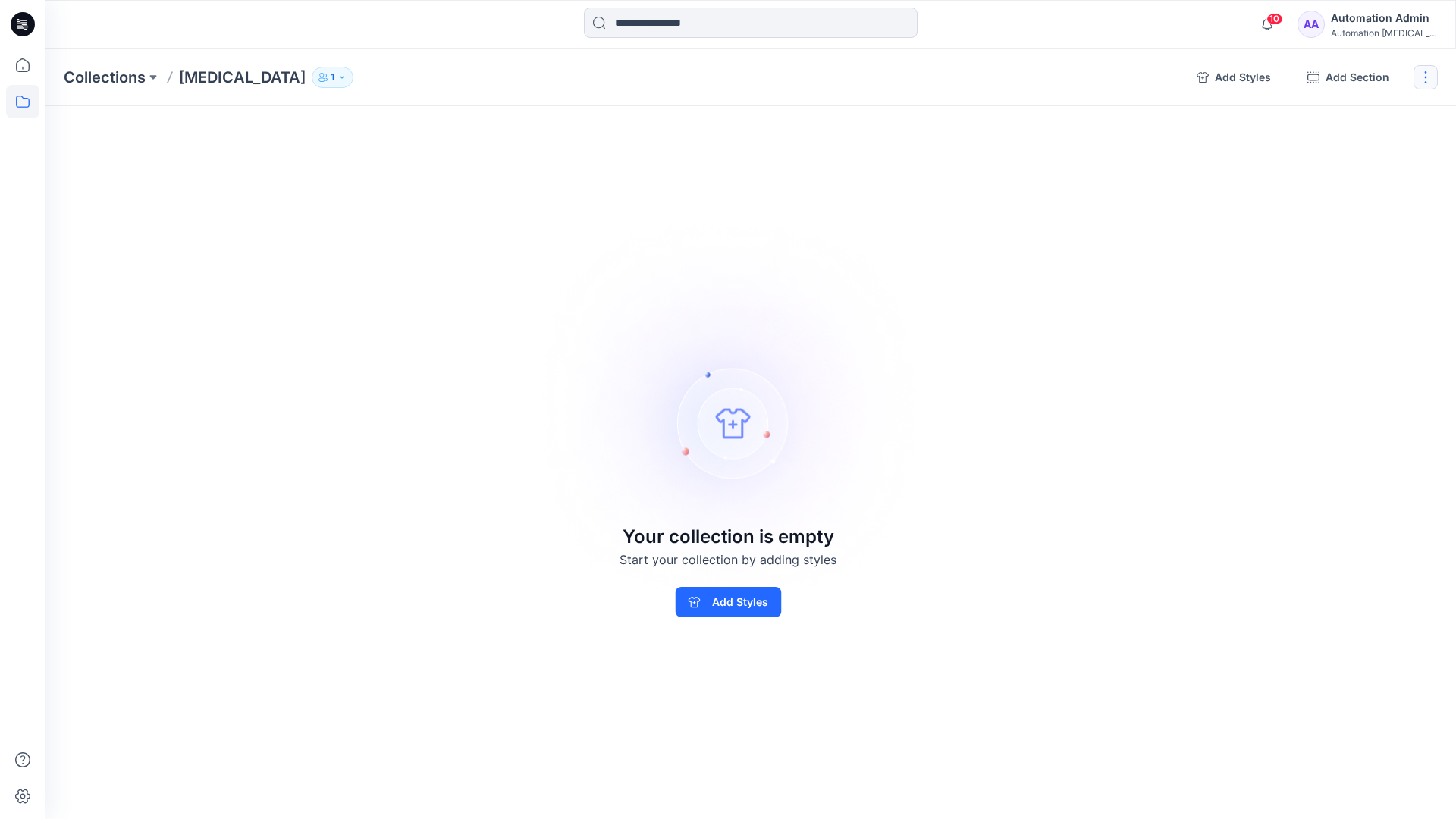
click at [1423, 82] on button "button" at bounding box center [1425, 77] width 24 height 24
click at [1337, 181] on button "Delete Collection" at bounding box center [1353, 182] width 163 height 28
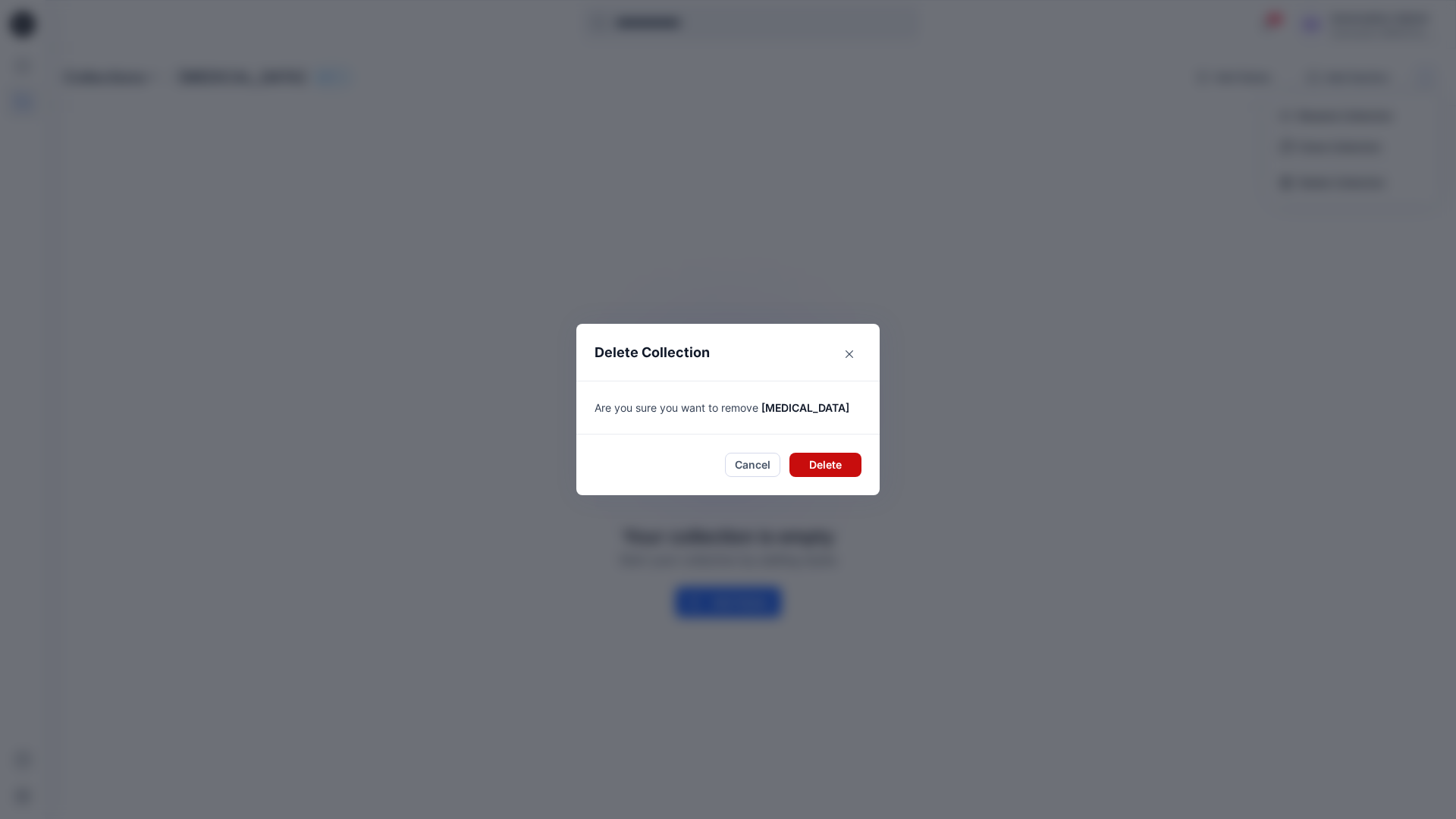
click at [815, 465] on button "Delete" at bounding box center [825, 465] width 72 height 24
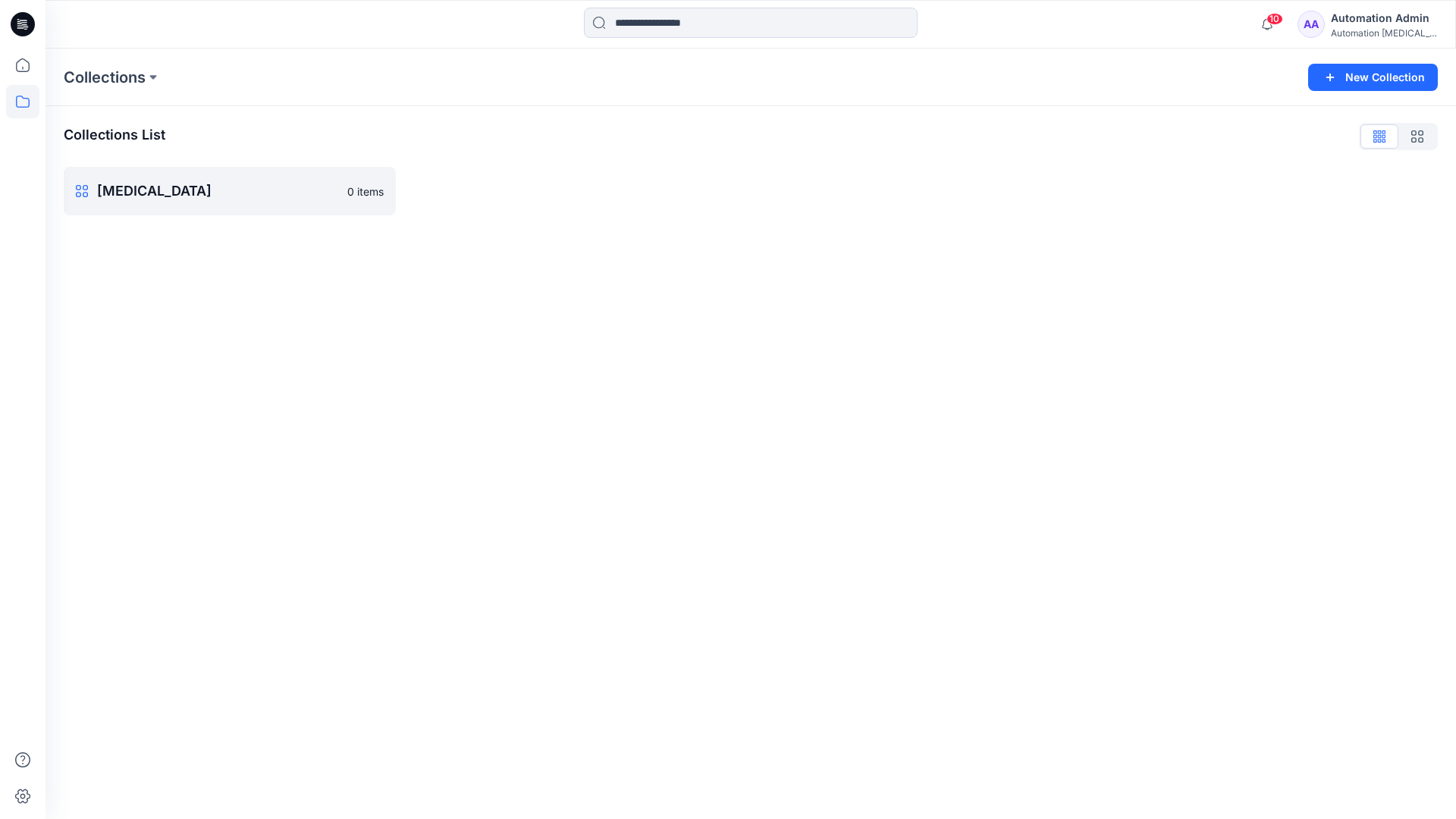
click at [1357, 25] on div "Automation Admin" at bounding box center [1384, 18] width 106 height 18
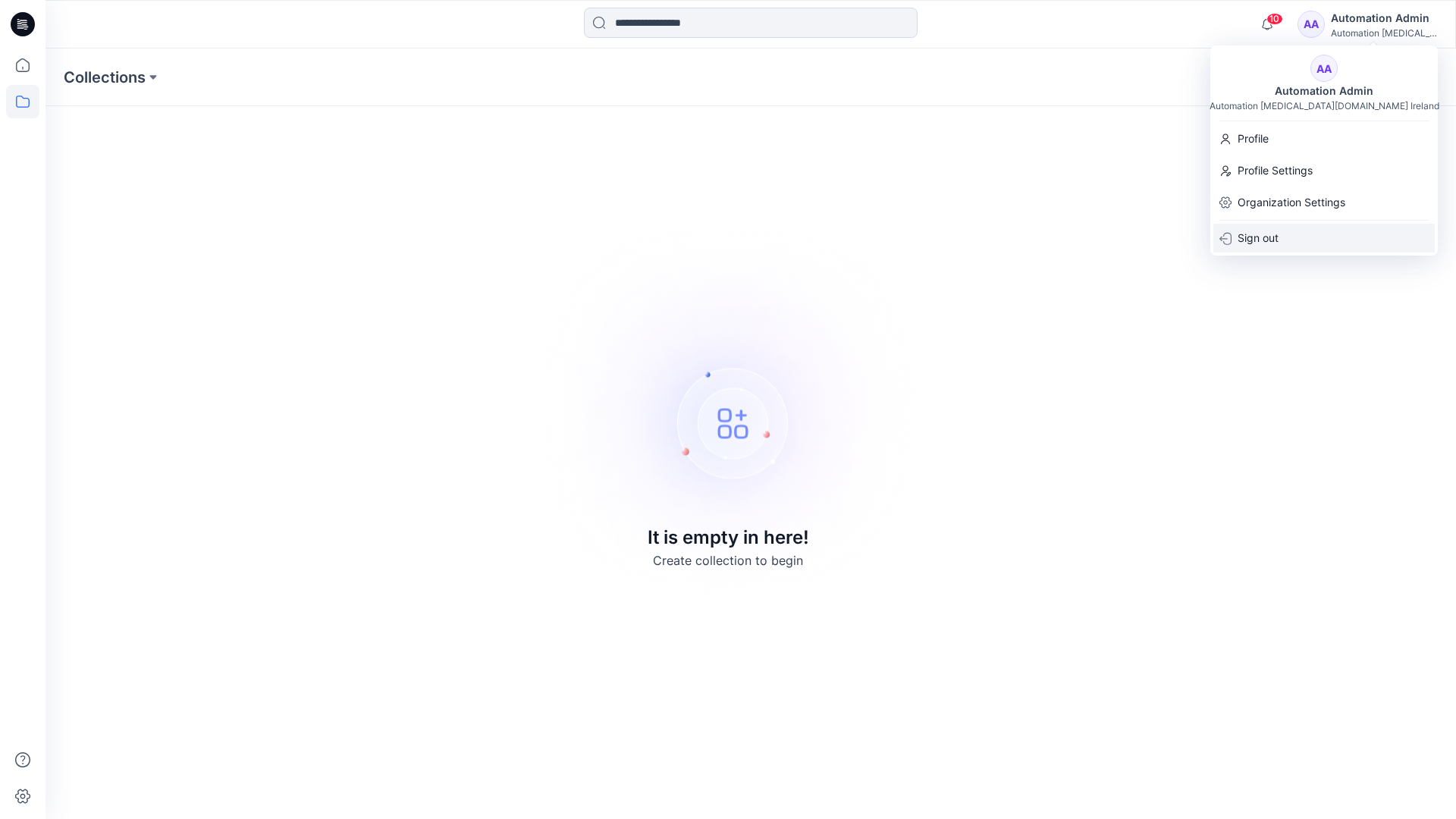
click at [1278, 233] on p "Sign out" at bounding box center [1258, 237] width 41 height 28
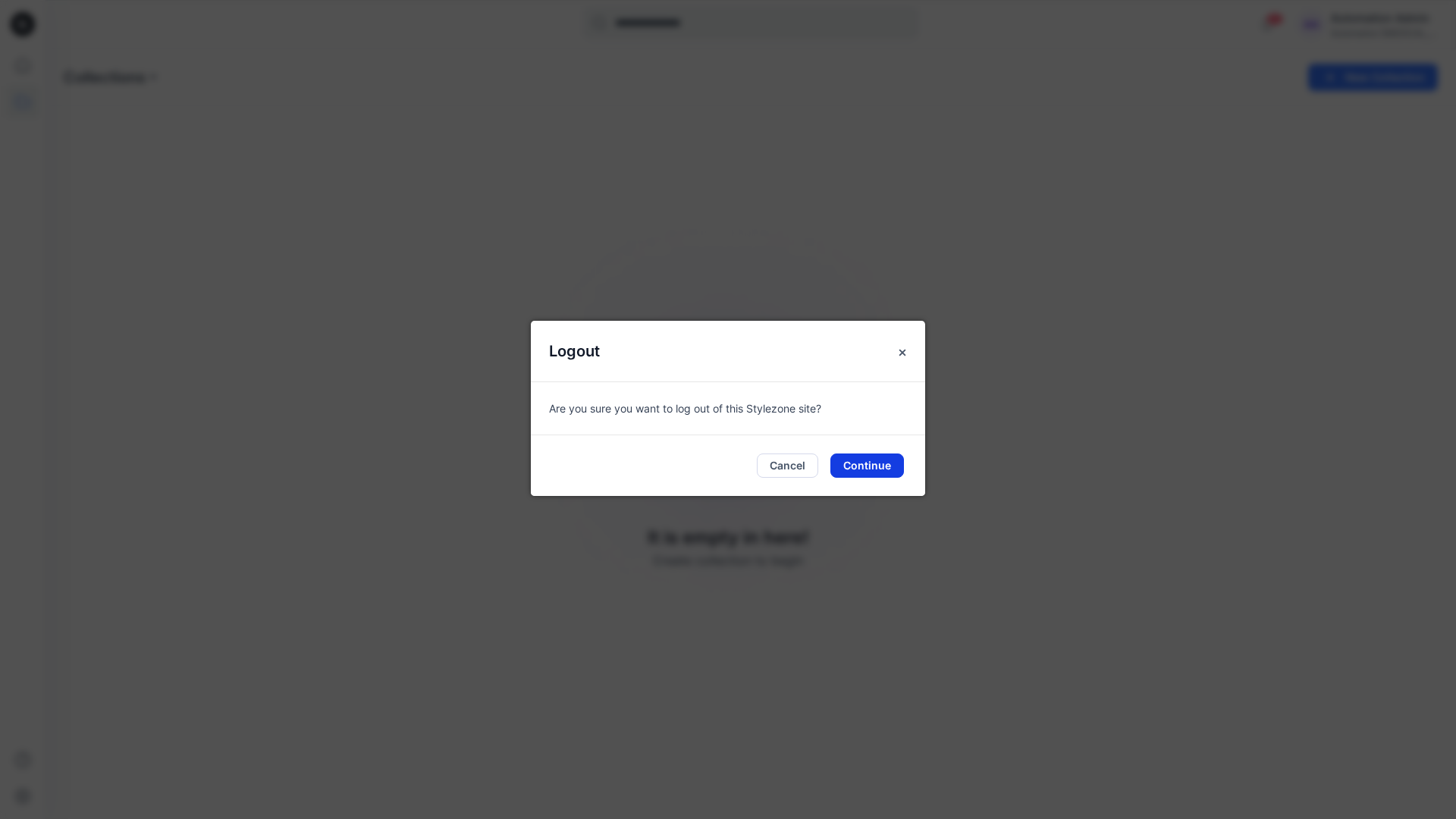
click at [867, 465] on button "Continue" at bounding box center [867, 466] width 73 height 24
